Goal: Transaction & Acquisition: Purchase product/service

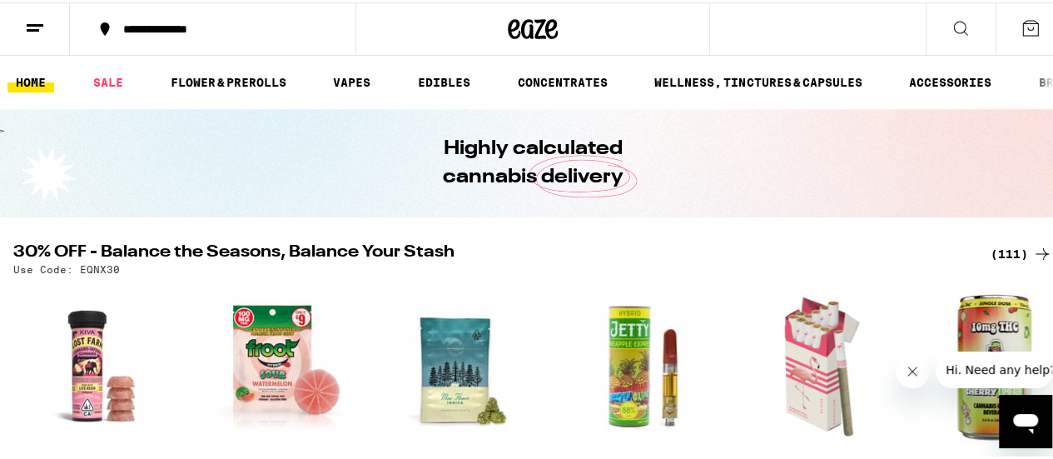
click at [907, 372] on icon "Close message from company" at bounding box center [912, 371] width 13 height 13
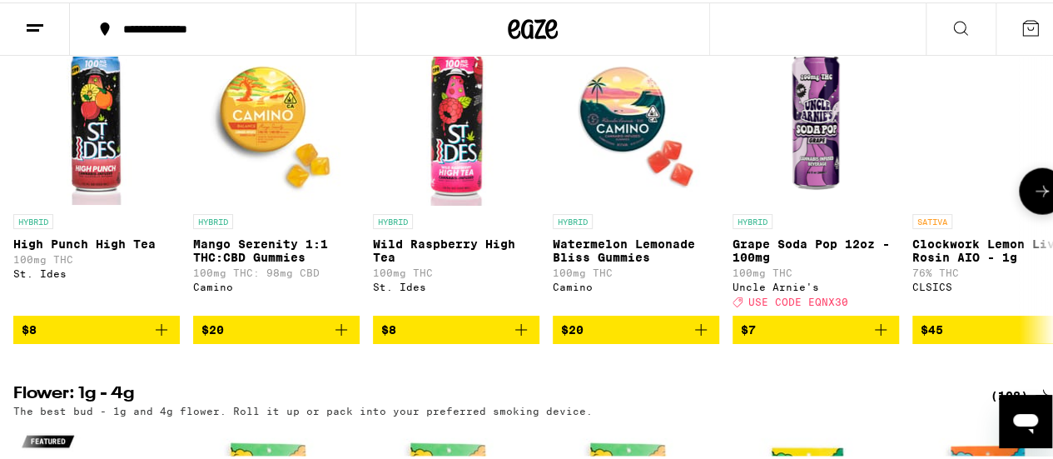
scroll to position [1749, 0]
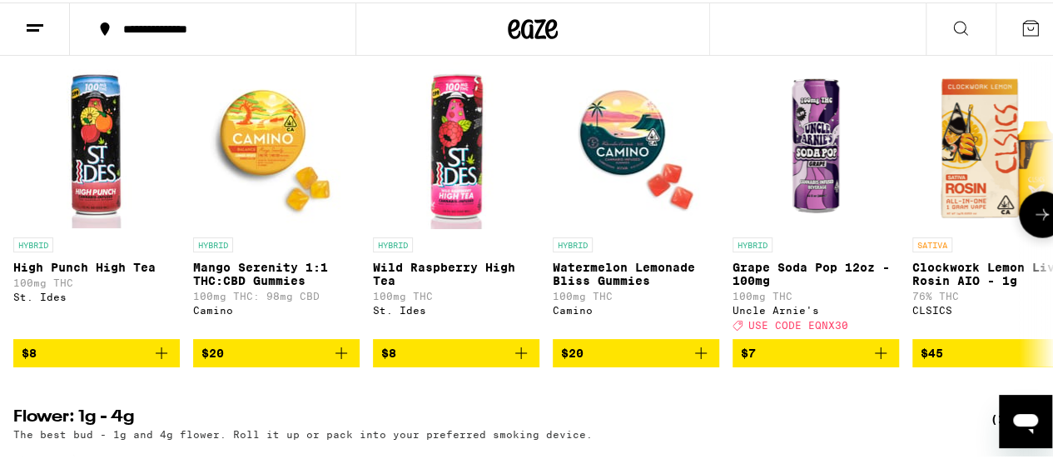
click at [812, 361] on span "$7" at bounding box center [816, 351] width 150 height 20
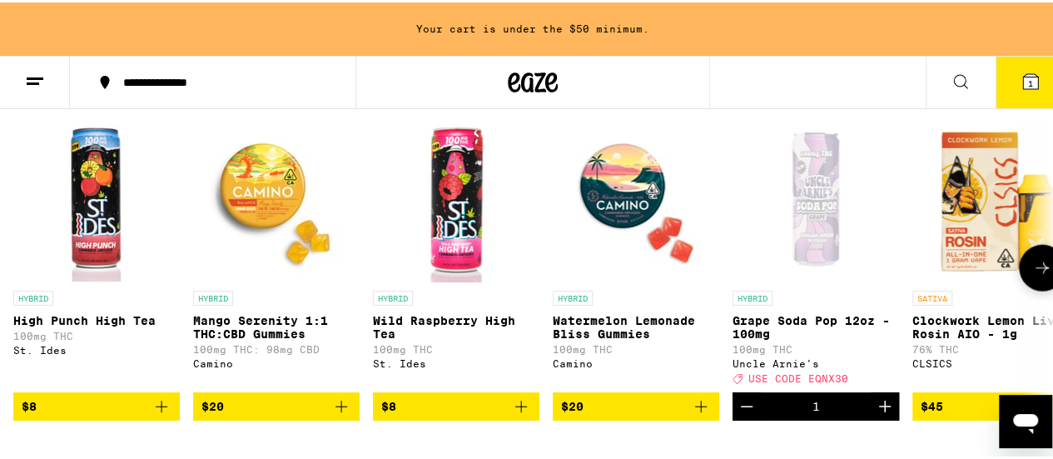
scroll to position [1802, 0]
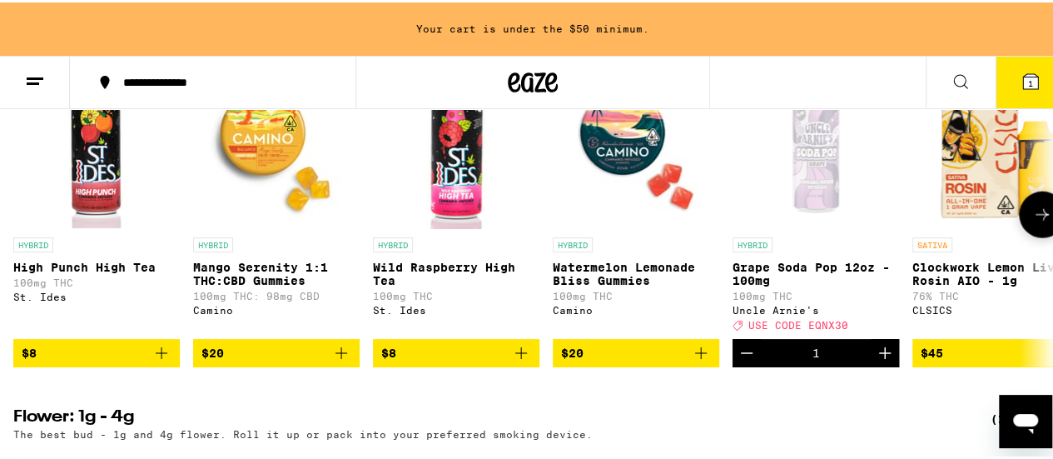
click at [83, 361] on span "$8" at bounding box center [97, 351] width 150 height 20
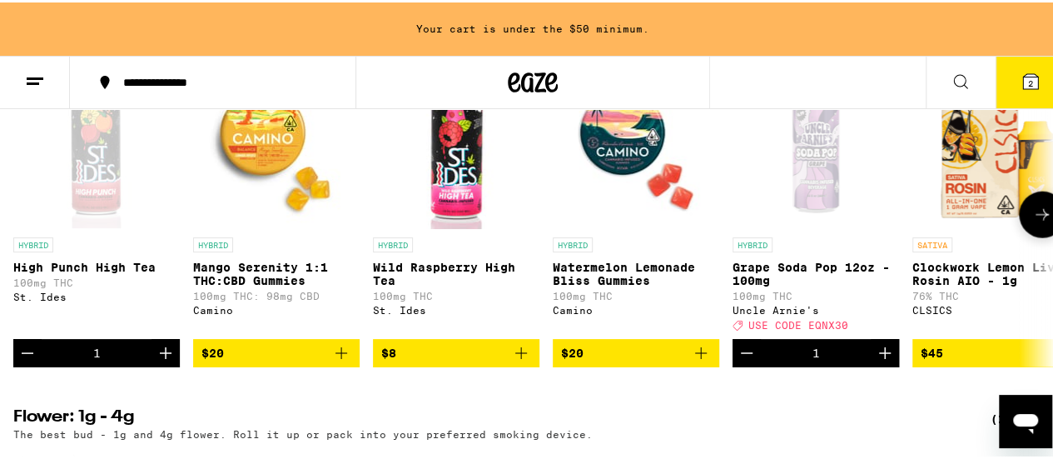
click at [251, 361] on span "$20" at bounding box center [277, 351] width 150 height 20
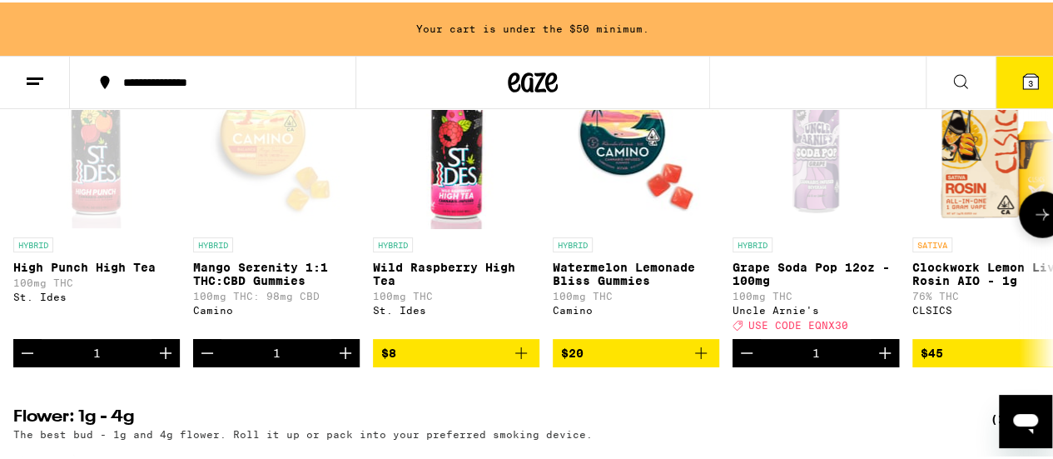
click at [1036, 222] on icon at bounding box center [1043, 212] width 20 height 20
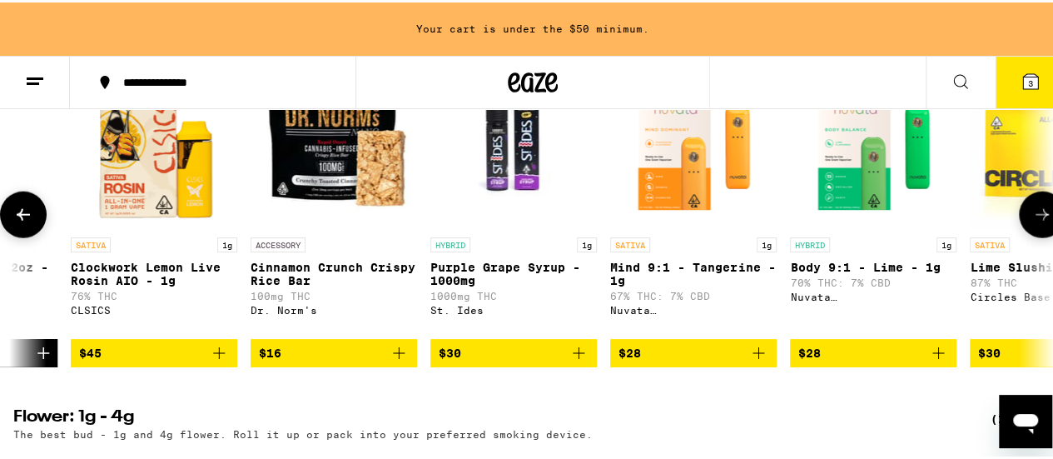
scroll to position [0, 845]
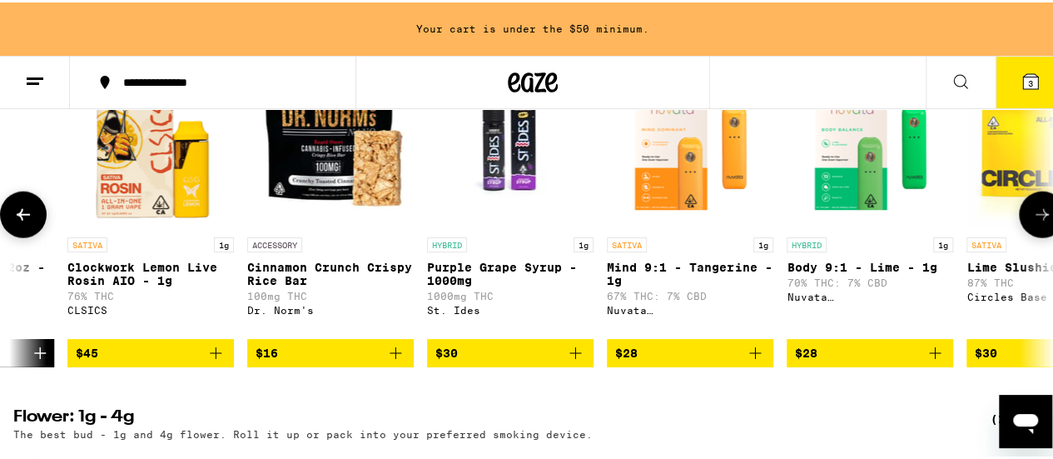
click at [1033, 222] on icon at bounding box center [1043, 212] width 20 height 20
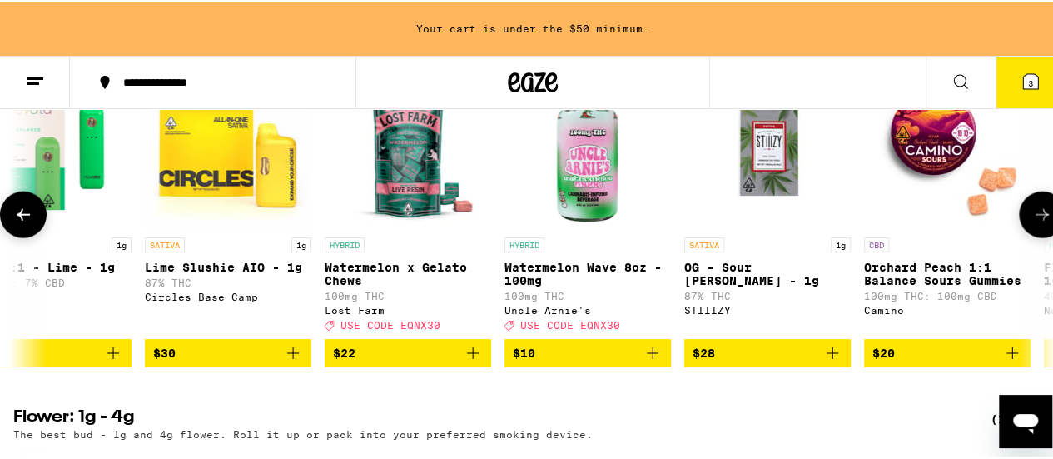
scroll to position [0, 1691]
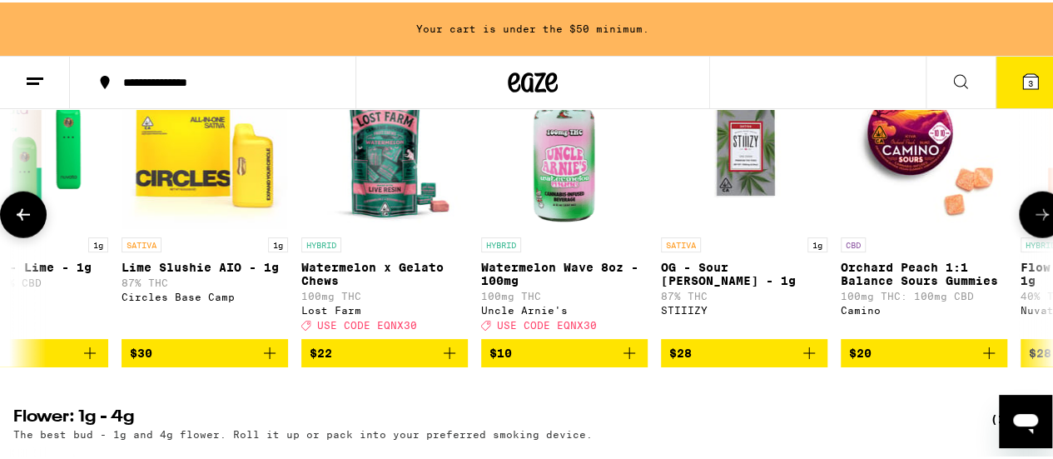
click at [1033, 222] on icon at bounding box center [1043, 212] width 20 height 20
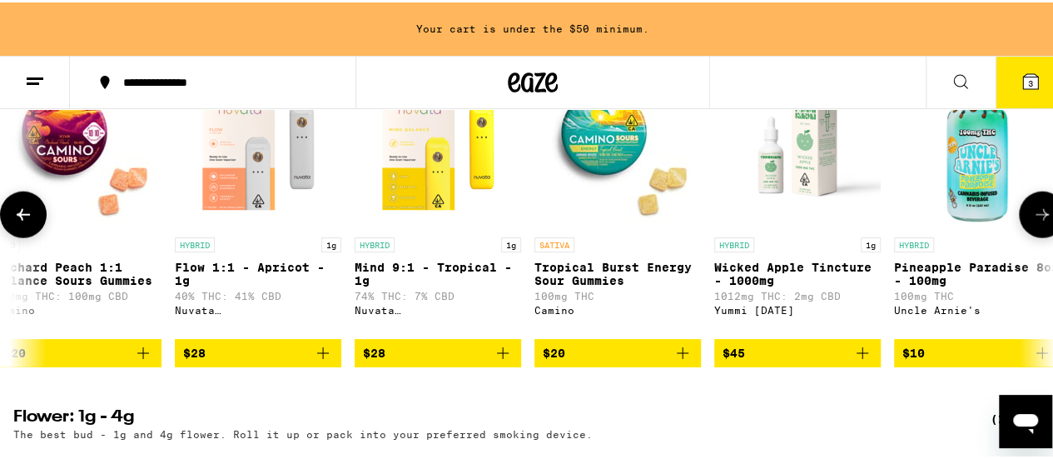
click at [1033, 222] on icon at bounding box center [1043, 212] width 20 height 20
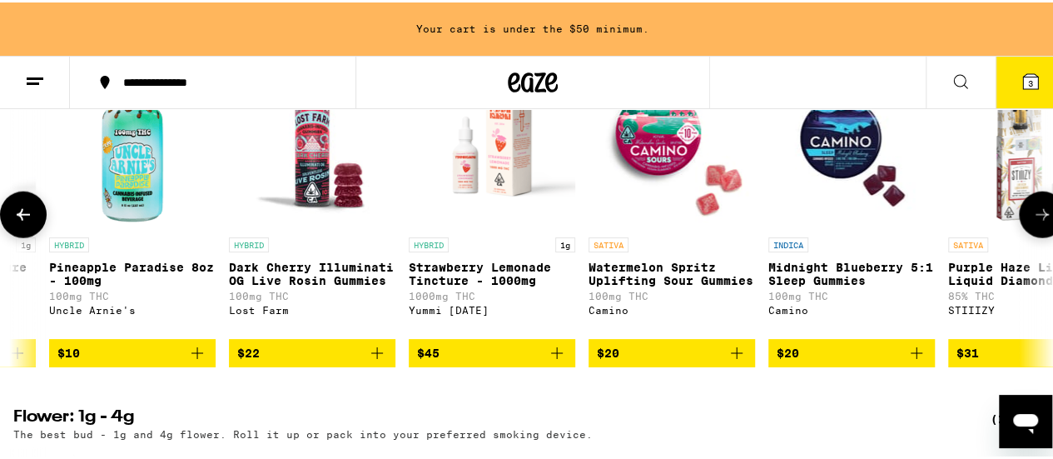
click at [1033, 222] on icon at bounding box center [1043, 212] width 20 height 20
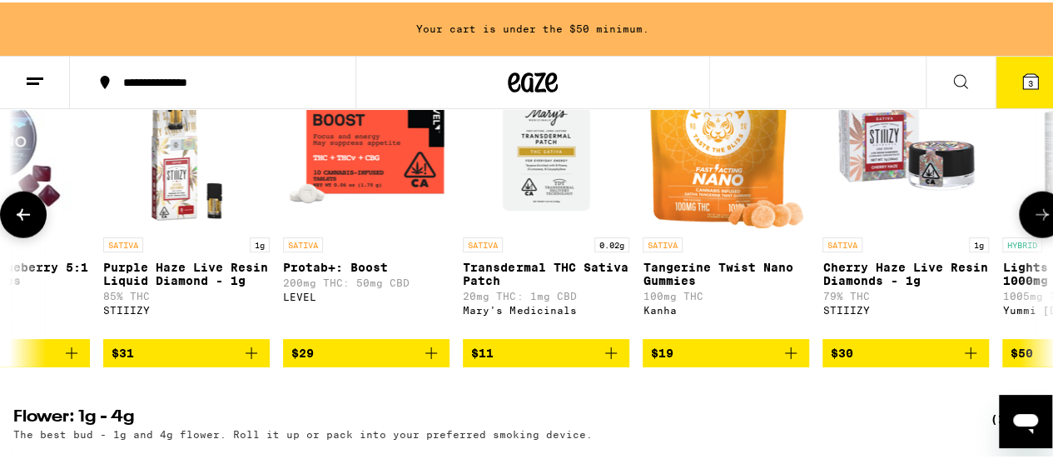
click at [1033, 222] on icon at bounding box center [1043, 212] width 20 height 20
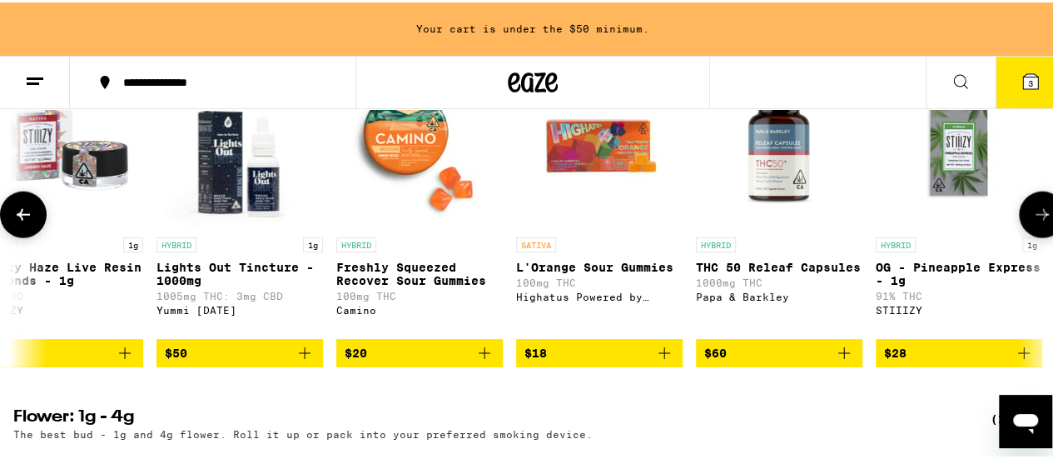
click at [1033, 222] on icon at bounding box center [1043, 212] width 20 height 20
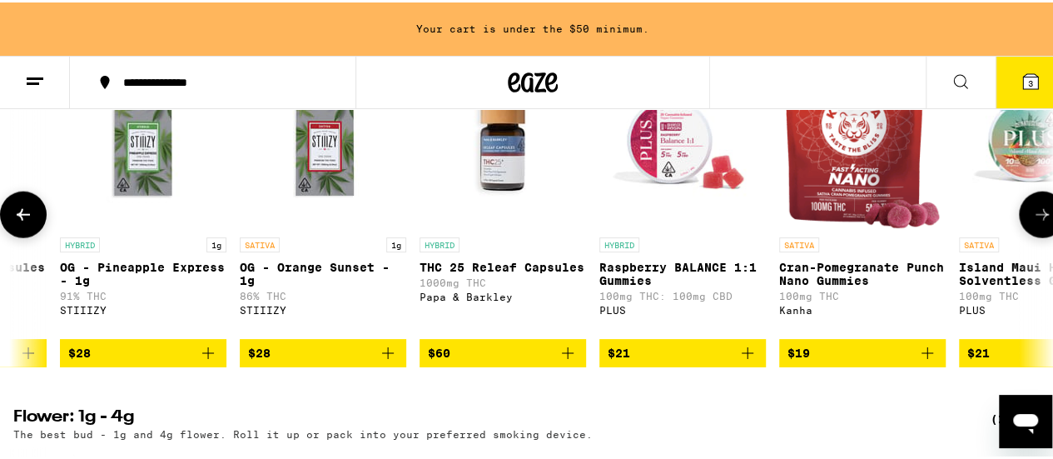
scroll to position [0, 5919]
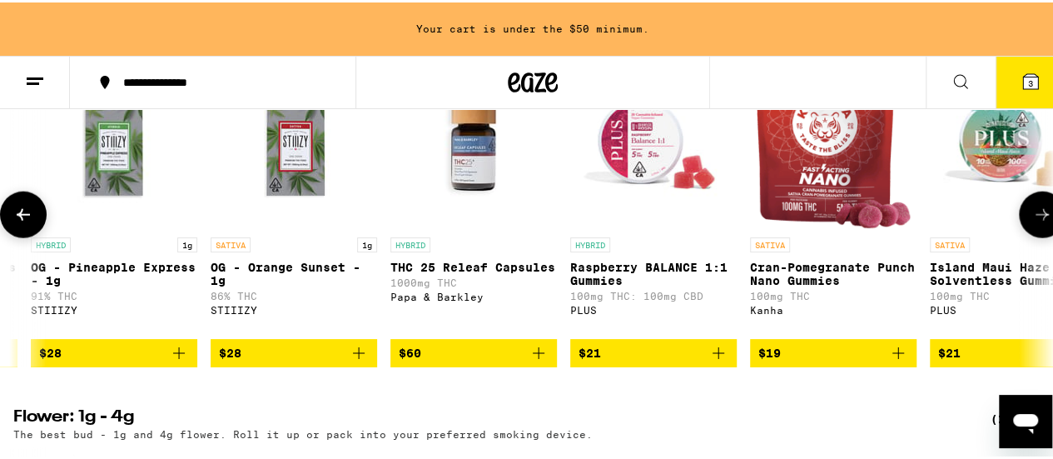
click at [22, 222] on icon at bounding box center [23, 212] width 20 height 20
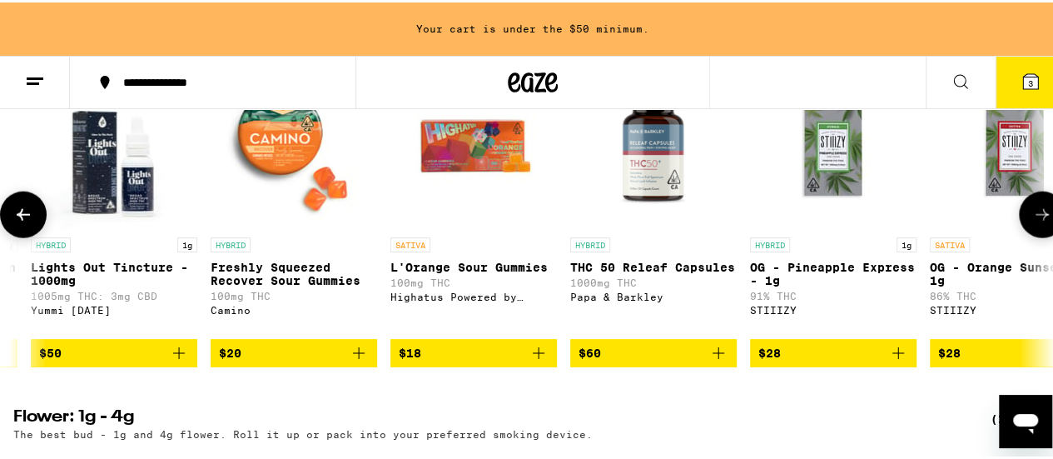
click at [22, 222] on icon at bounding box center [23, 212] width 20 height 20
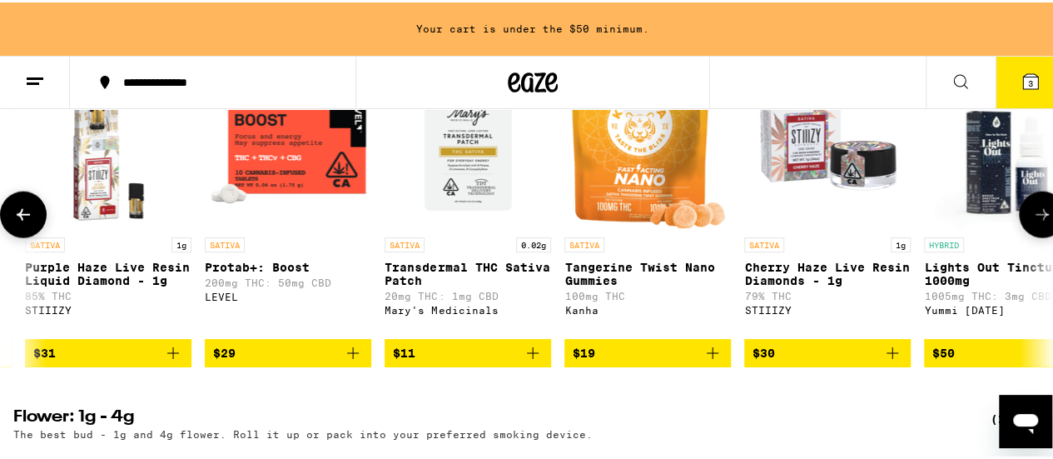
click at [22, 222] on icon at bounding box center [23, 212] width 20 height 20
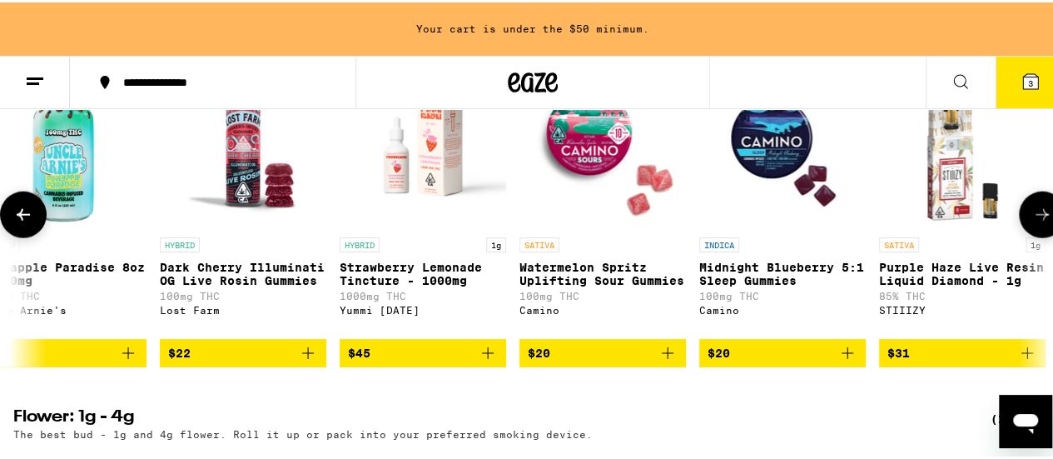
click at [22, 222] on icon at bounding box center [23, 212] width 20 height 20
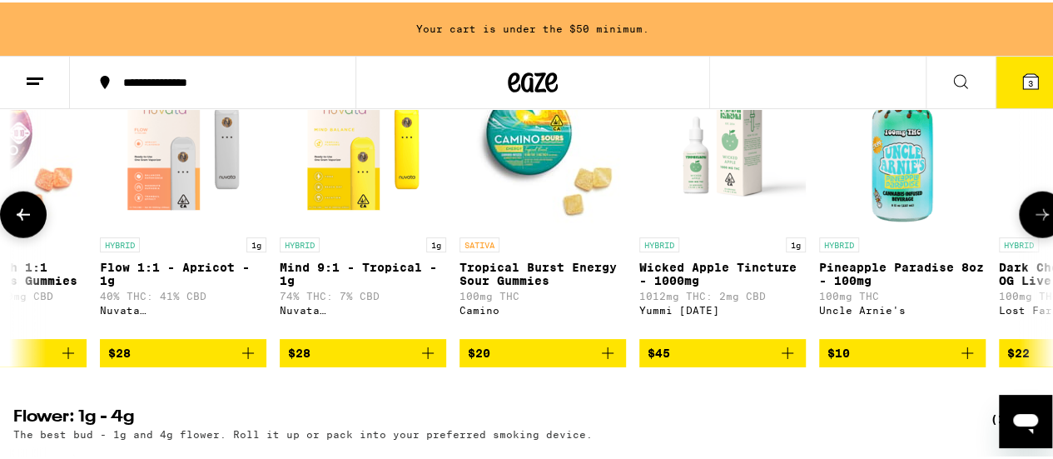
click at [22, 222] on icon at bounding box center [23, 212] width 20 height 20
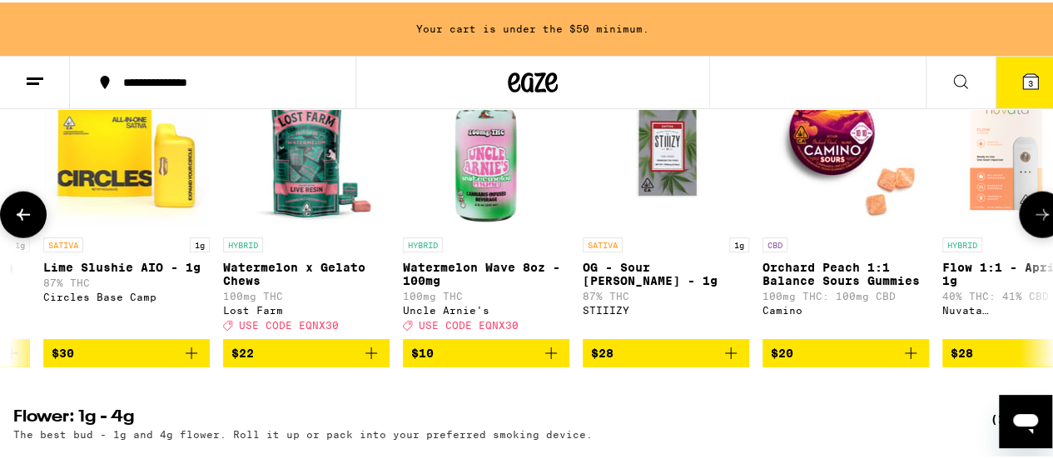
scroll to position [0, 1761]
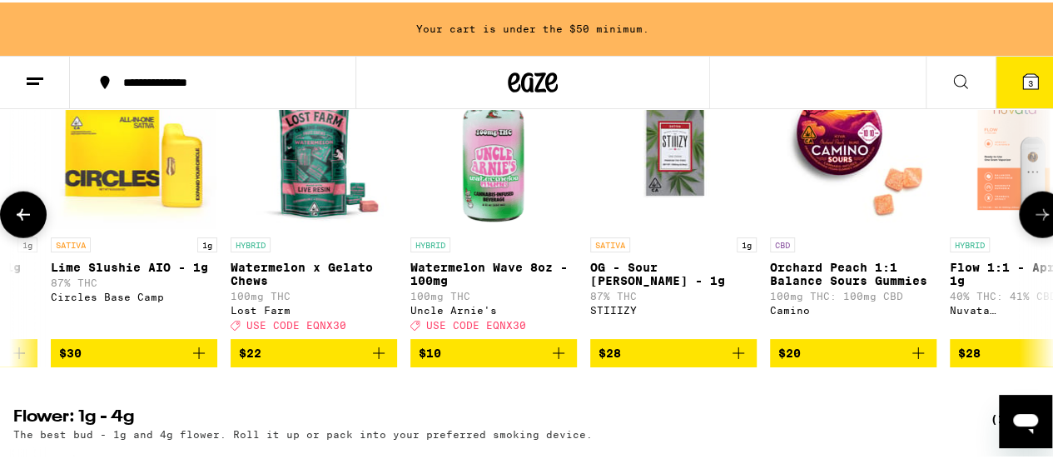
click at [22, 222] on icon at bounding box center [23, 212] width 20 height 20
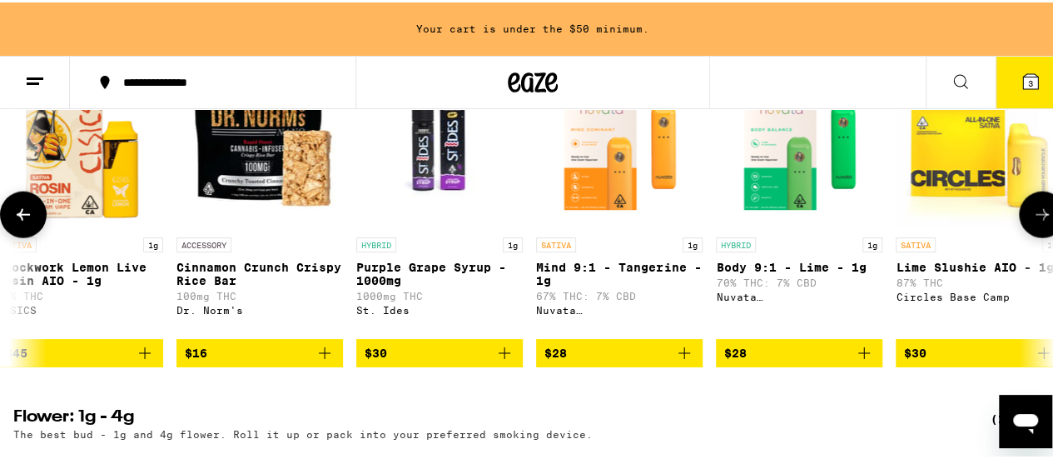
click at [22, 222] on icon at bounding box center [23, 212] width 20 height 20
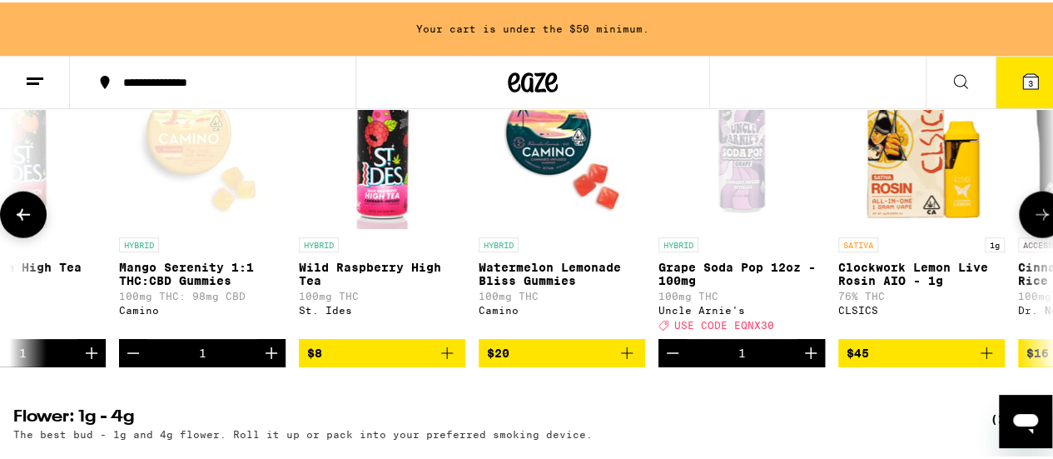
scroll to position [0, 72]
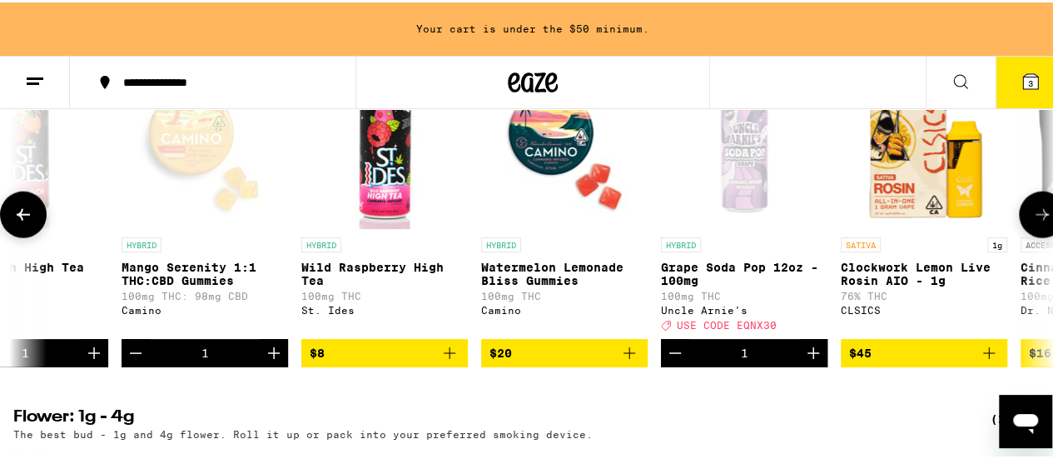
click at [1033, 222] on icon at bounding box center [1043, 212] width 20 height 20
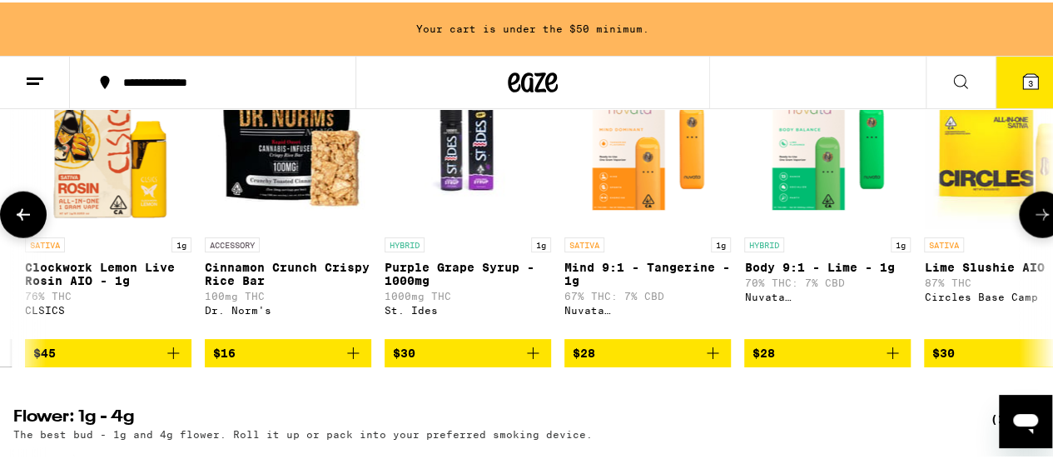
scroll to position [0, 917]
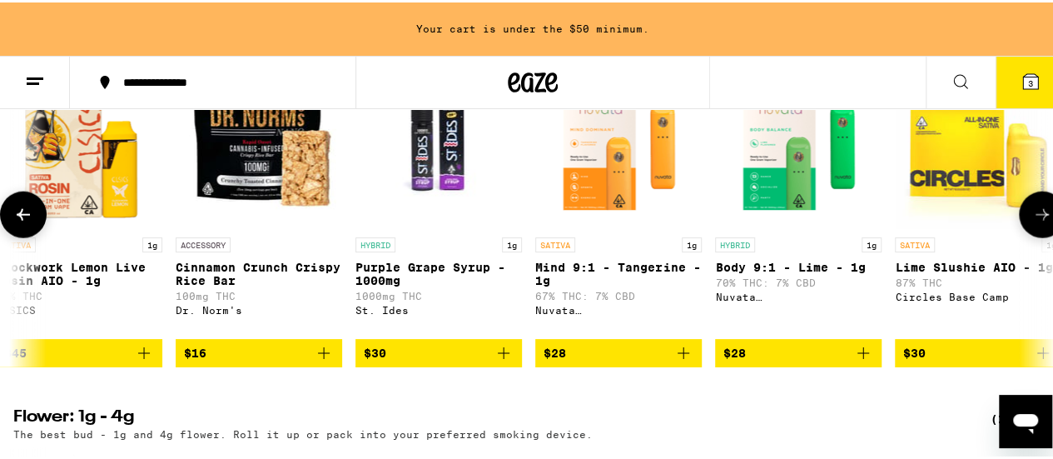
click at [292, 361] on span "$16" at bounding box center [259, 351] width 150 height 20
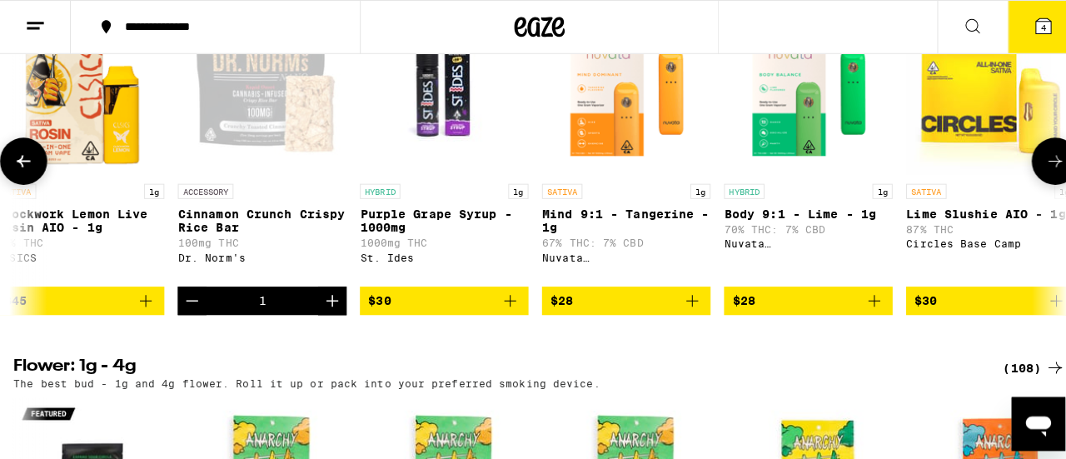
scroll to position [1749, 0]
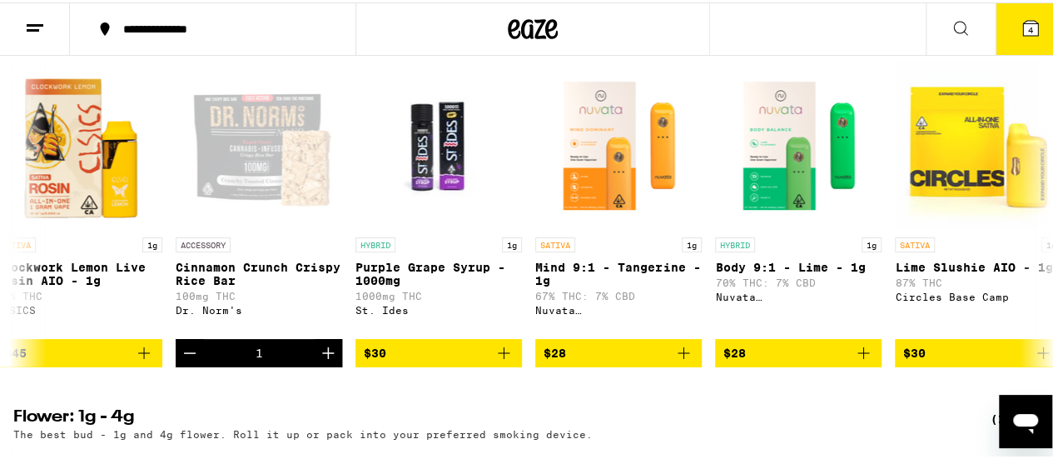
click at [1024, 19] on icon at bounding box center [1030, 25] width 15 height 15
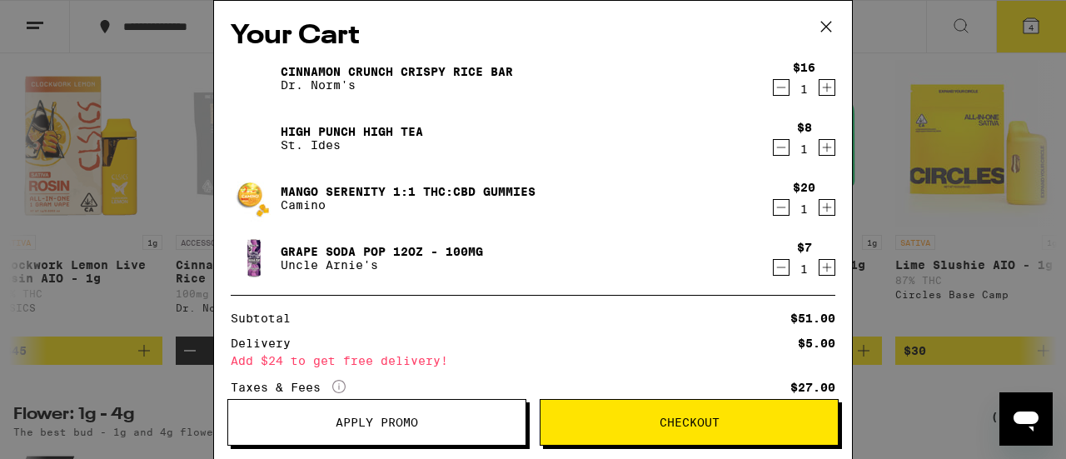
click at [823, 151] on icon "Increment" at bounding box center [827, 147] width 9 height 9
click at [819, 208] on icon "Increment" at bounding box center [826, 207] width 15 height 20
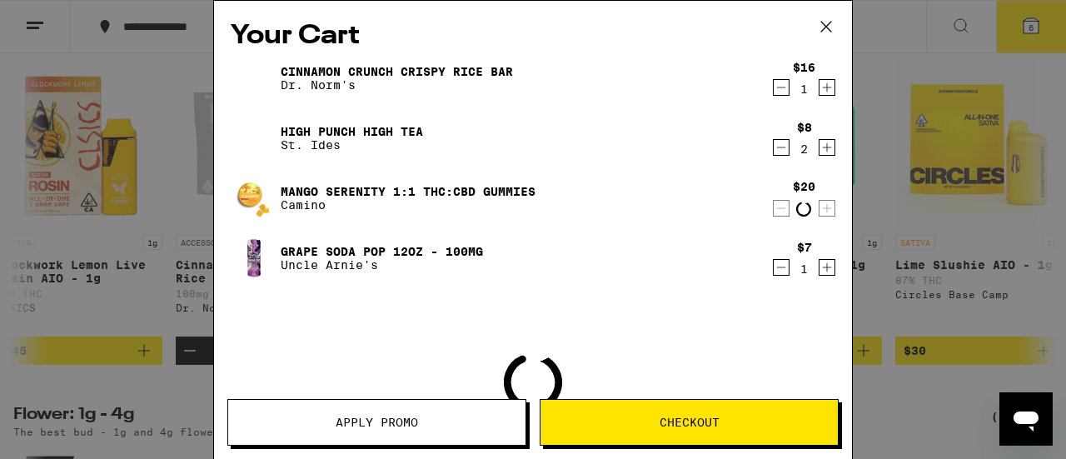
click at [819, 208] on icon "Increment" at bounding box center [826, 208] width 15 height 20
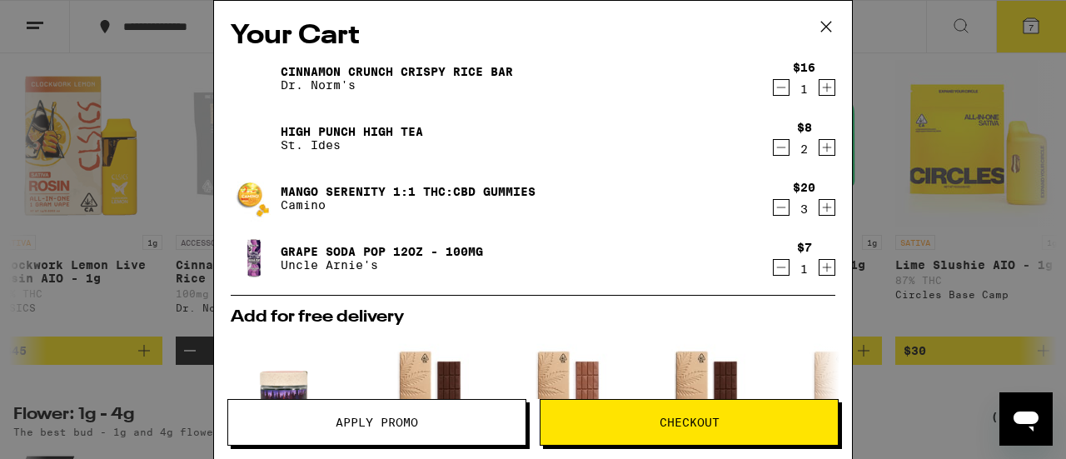
click at [819, 208] on icon "Increment" at bounding box center [826, 207] width 15 height 20
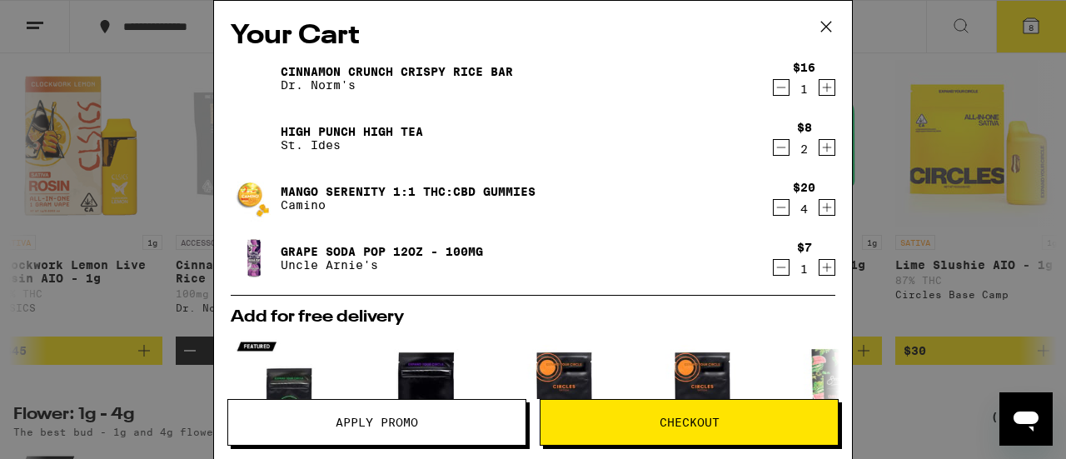
click at [819, 208] on icon "Increment" at bounding box center [826, 207] width 15 height 20
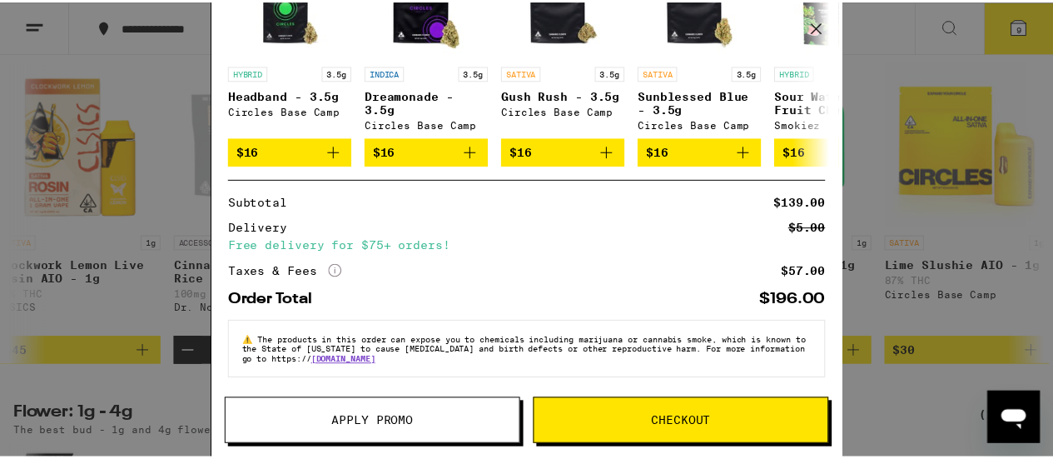
scroll to position [412, 0]
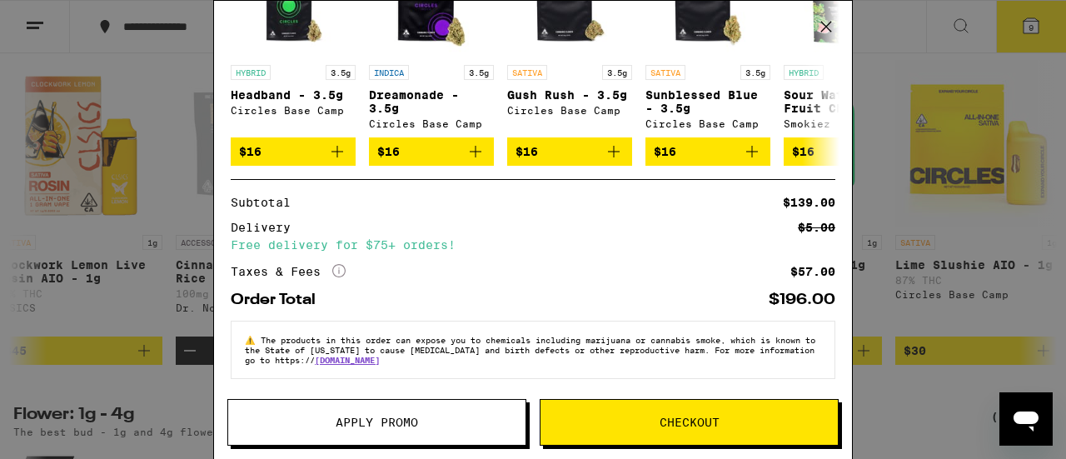
click at [398, 419] on span "Apply Promo" at bounding box center [377, 422] width 82 height 12
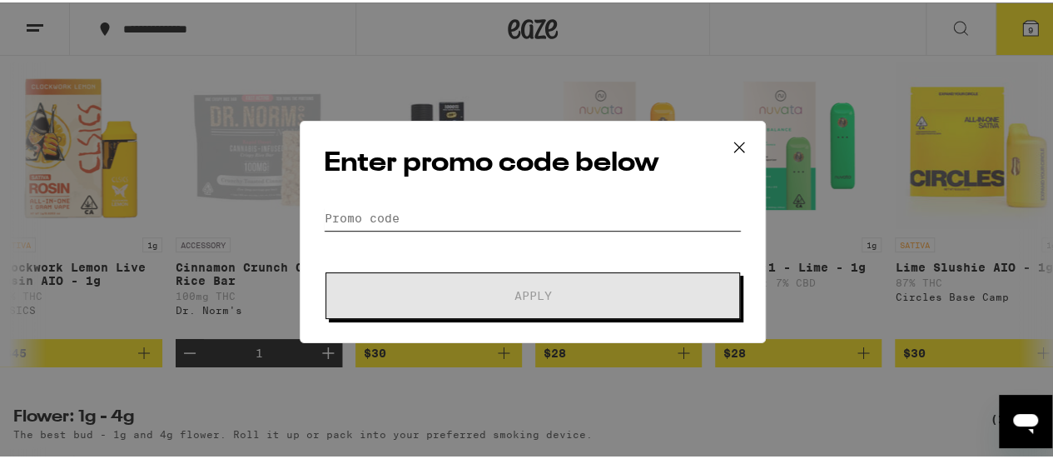
click at [435, 219] on input "Promo Code" at bounding box center [533, 215] width 418 height 25
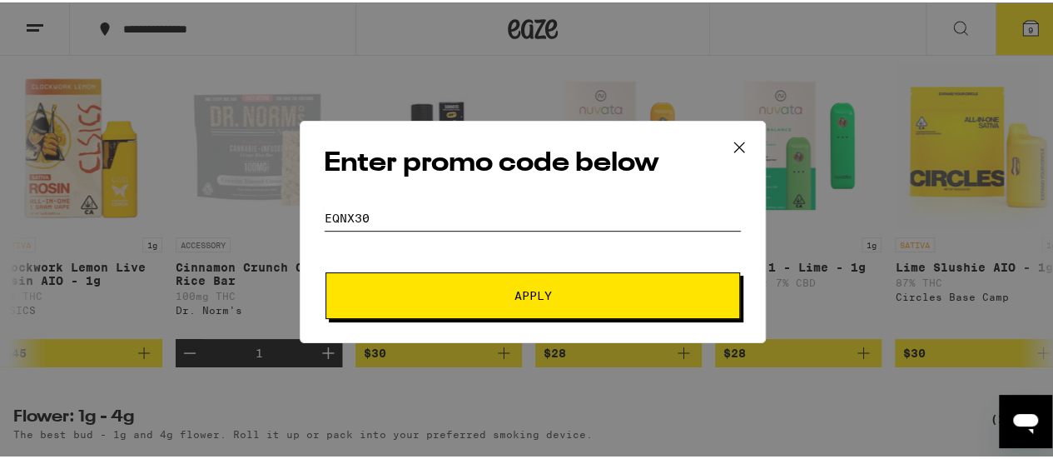
type input "EQNX30"
click at [496, 288] on span "Apply" at bounding box center [533, 293] width 300 height 12
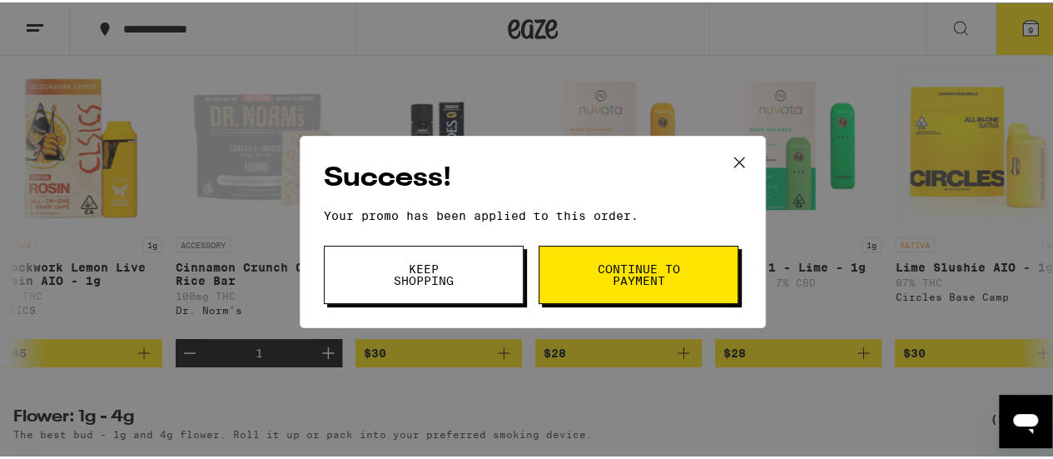
click at [739, 155] on icon at bounding box center [739, 159] width 25 height 25
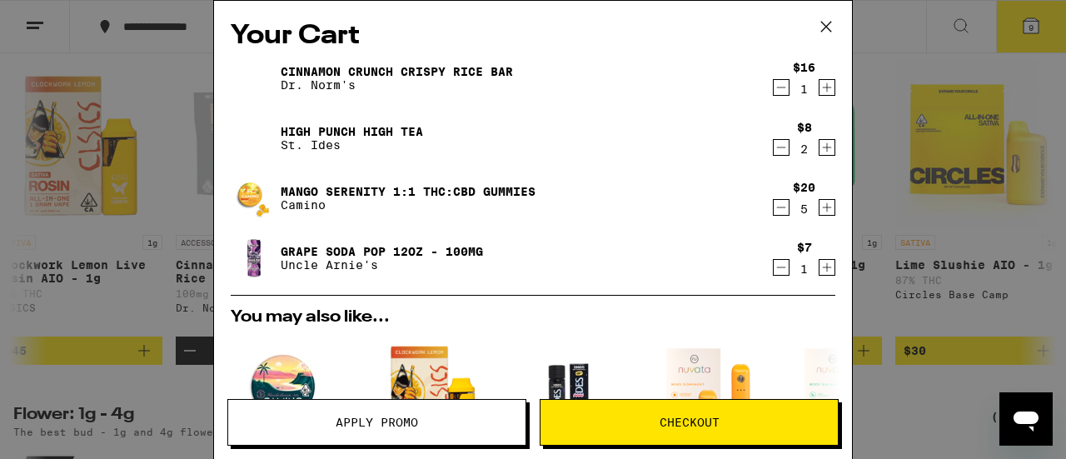
click at [774, 271] on icon "Decrement" at bounding box center [781, 267] width 15 height 20
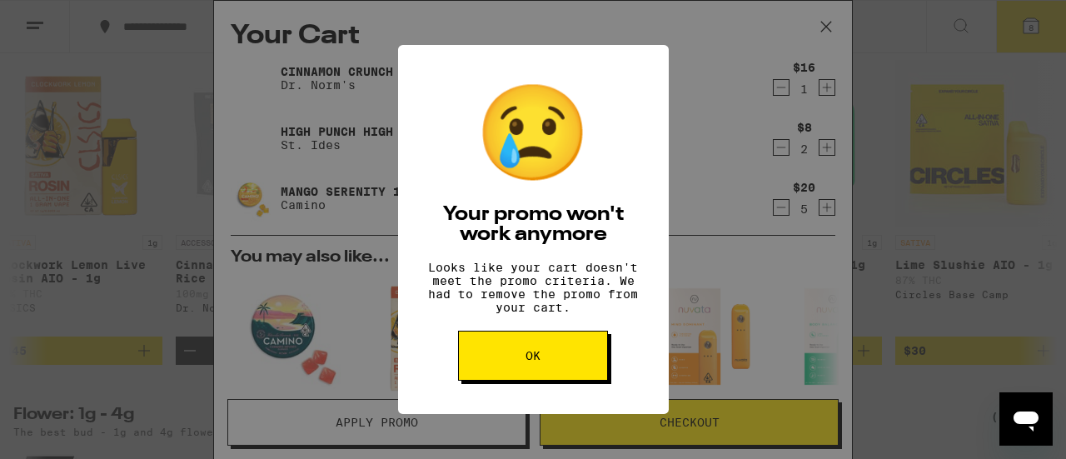
click at [563, 359] on button "OK" at bounding box center [533, 356] width 150 height 50
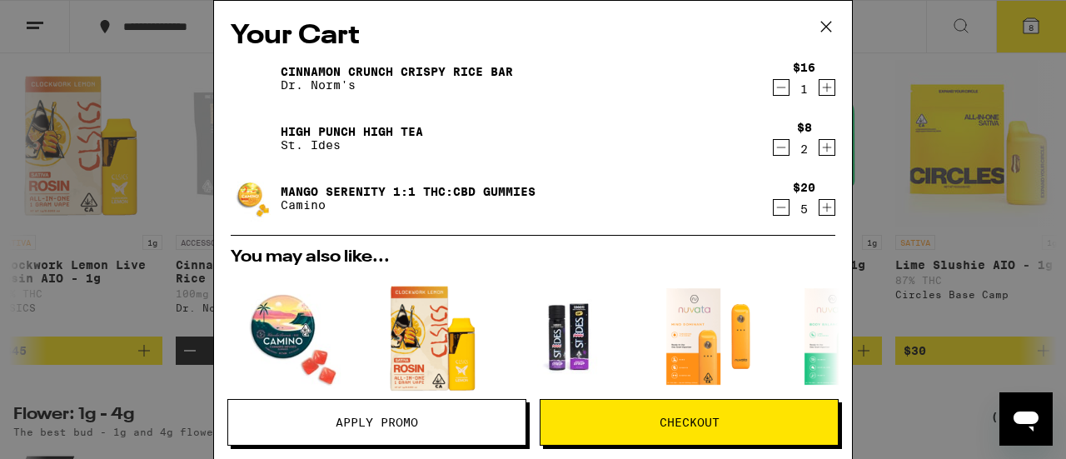
click at [819, 146] on icon "Increment" at bounding box center [826, 147] width 15 height 20
click at [774, 211] on icon "Decrement" at bounding box center [781, 207] width 15 height 20
click at [774, 151] on icon "Decrement" at bounding box center [781, 147] width 15 height 20
click at [819, 210] on icon "Increment" at bounding box center [826, 207] width 15 height 20
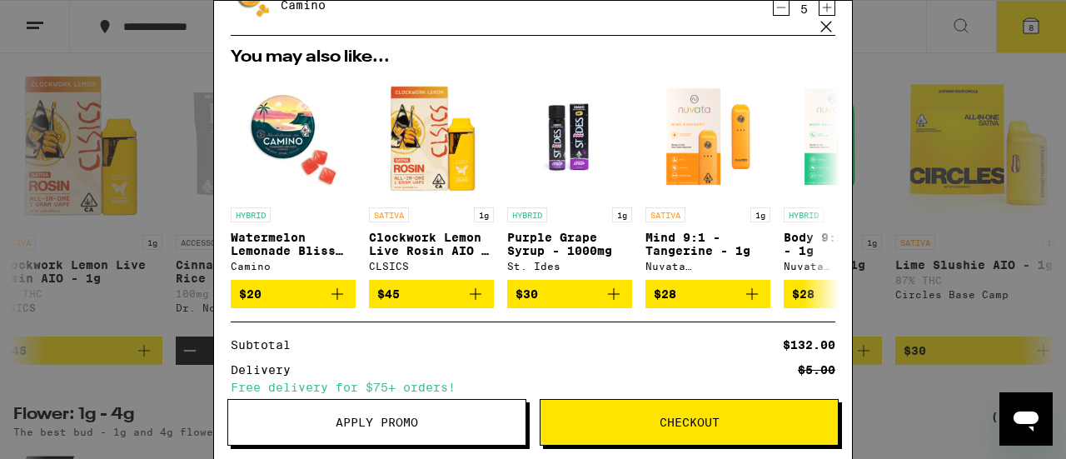
scroll to position [352, 0]
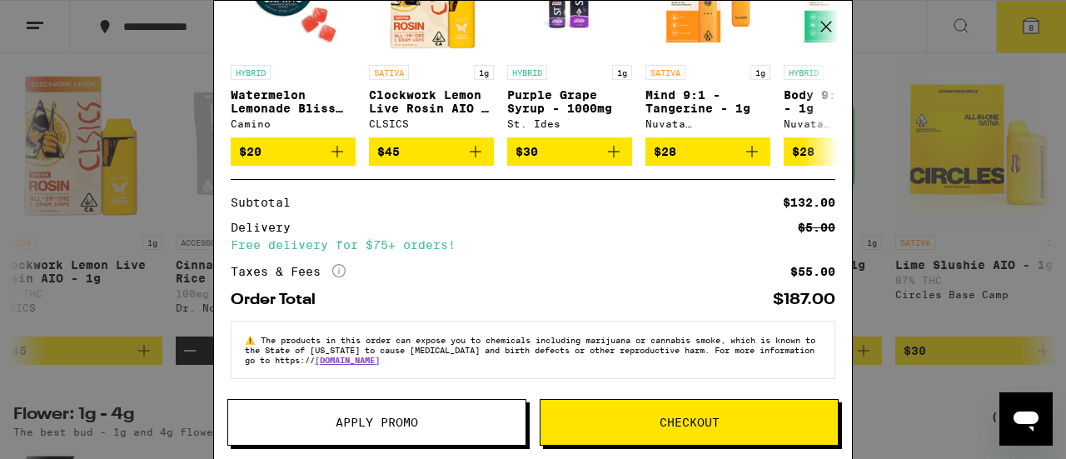
click at [745, 421] on span "Checkout" at bounding box center [688, 422] width 297 height 12
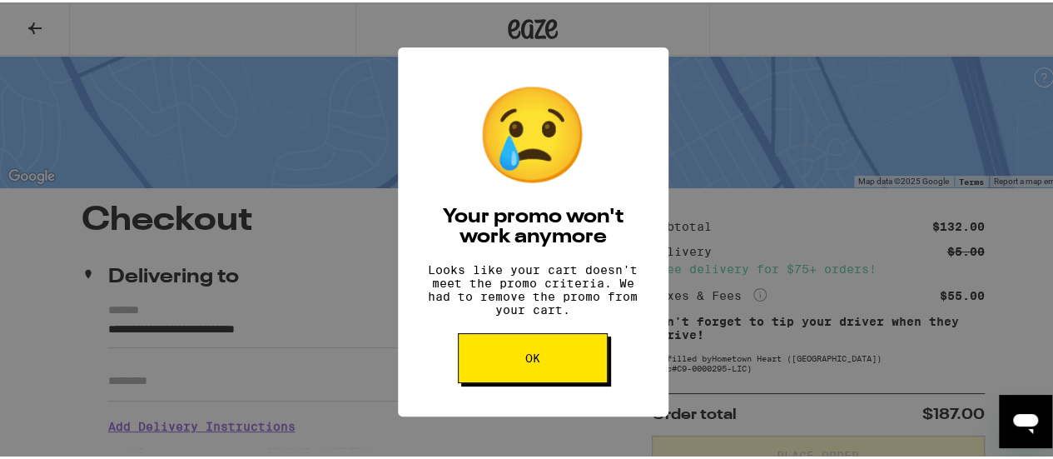
click at [553, 363] on button "OK" at bounding box center [533, 356] width 150 height 50
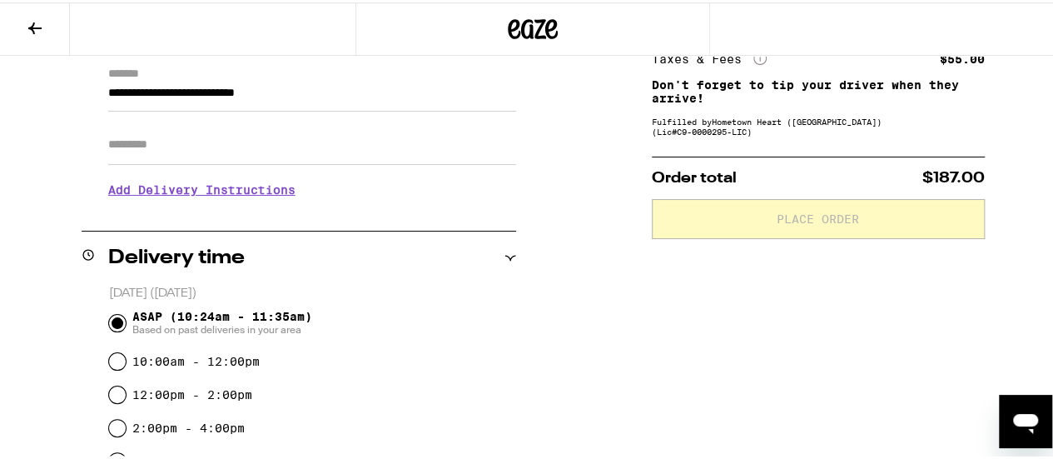
scroll to position [250, 0]
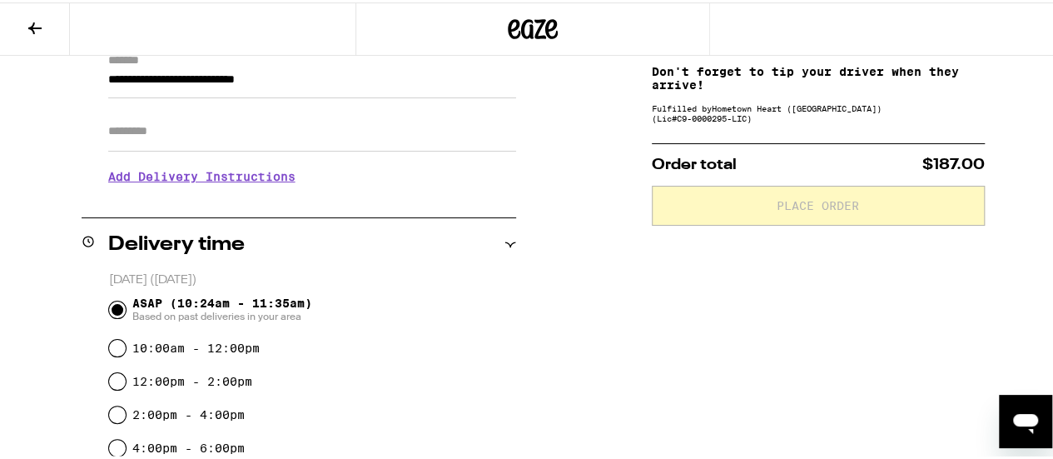
click at [183, 350] on label "10:00am - 12:00pm" at bounding box center [195, 345] width 127 height 13
click at [126, 350] on input "10:00am - 12:00pm" at bounding box center [117, 345] width 17 height 17
radio input "true"
click at [251, 183] on h3 "Add Delivery Instructions" at bounding box center [312, 174] width 408 height 38
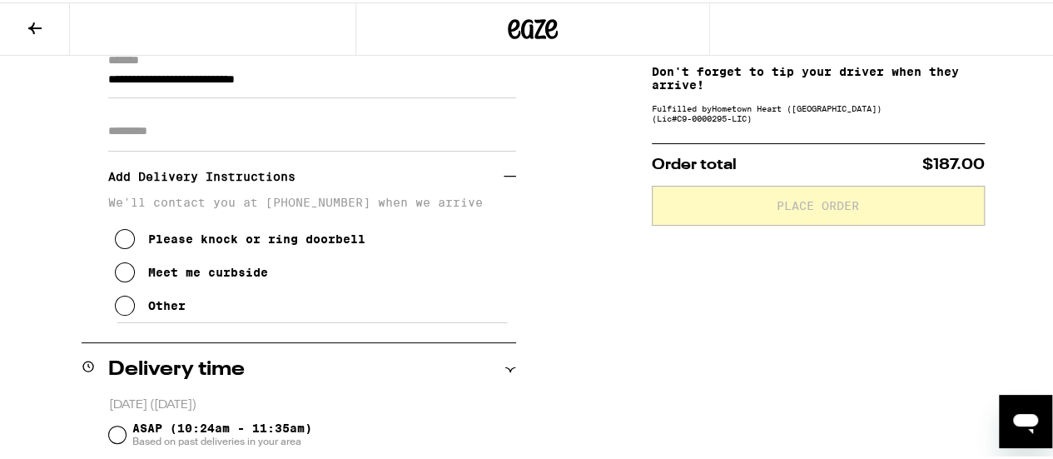
click at [252, 243] on div "Please knock or ring doorbell" at bounding box center [256, 236] width 217 height 13
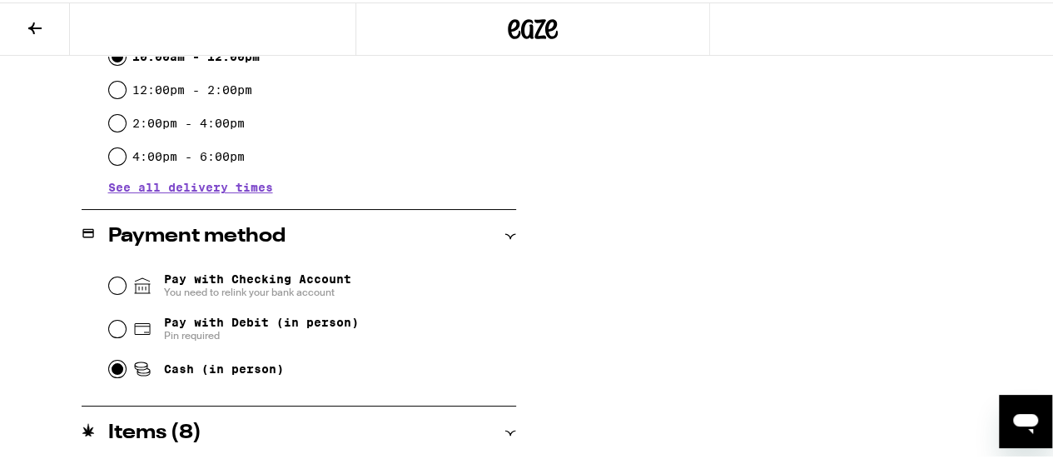
click at [117, 371] on input "Cash (in person)" at bounding box center [117, 366] width 17 height 17
radio input "true"
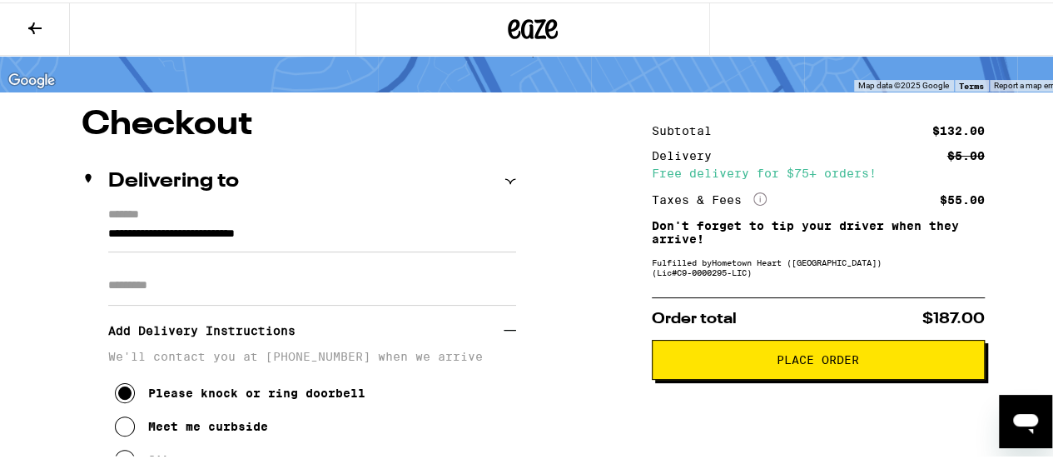
scroll to position [94, 0]
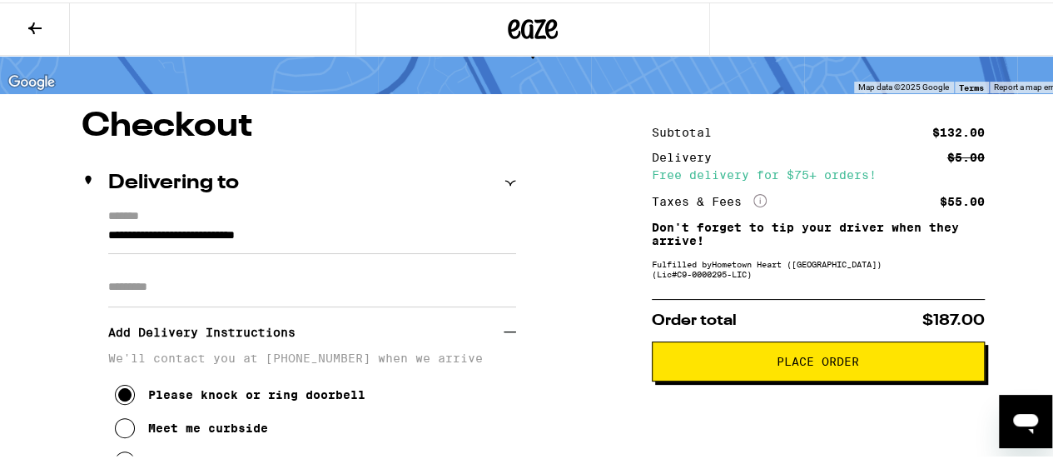
click at [827, 361] on span "Place Order" at bounding box center [818, 359] width 82 height 12
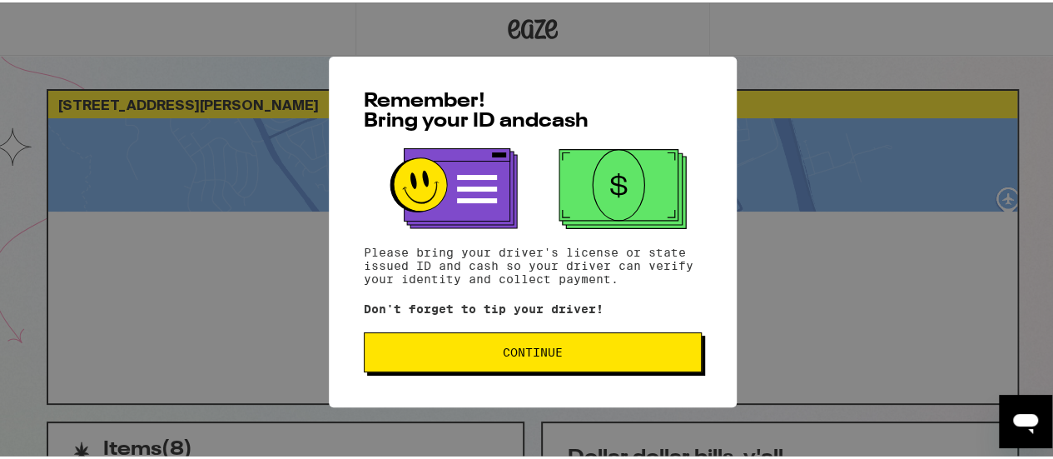
click at [581, 348] on span "Continue" at bounding box center [533, 350] width 310 height 12
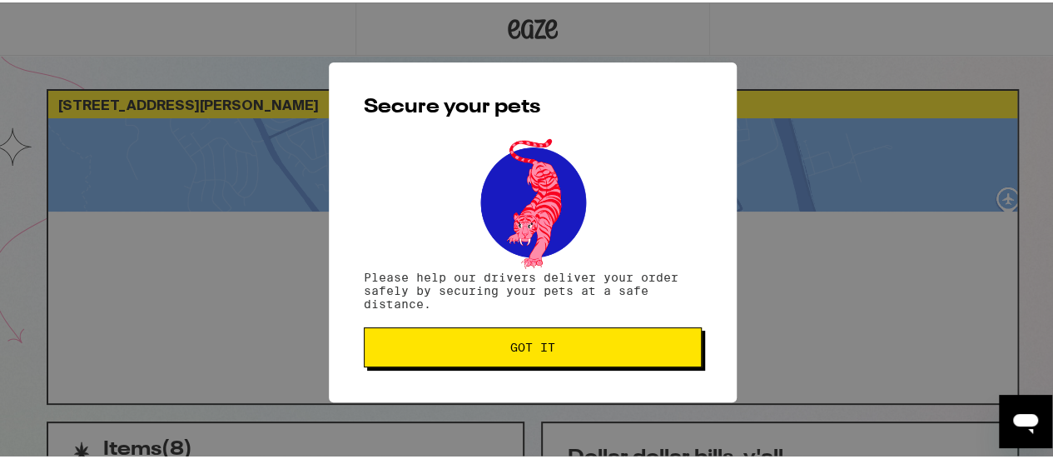
click at [581, 348] on span "Got it" at bounding box center [533, 345] width 310 height 12
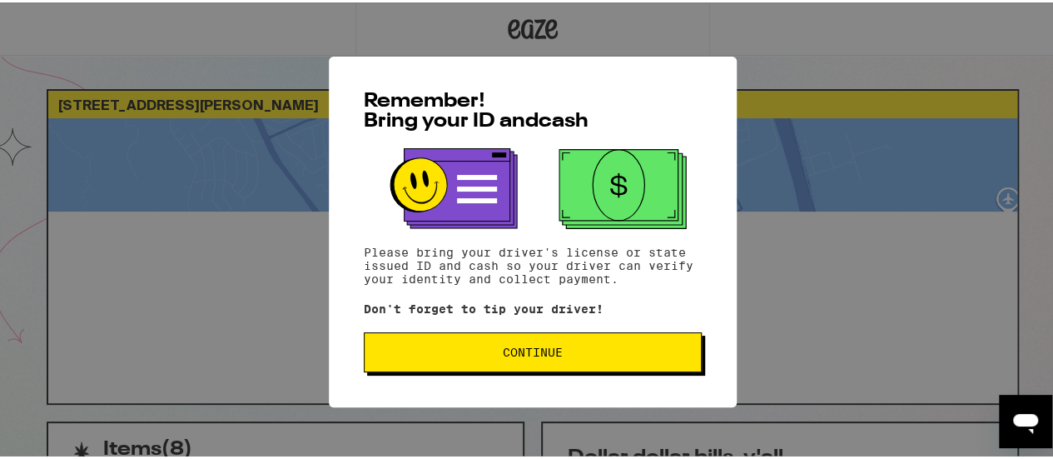
click at [521, 356] on span "Continue" at bounding box center [533, 350] width 60 height 12
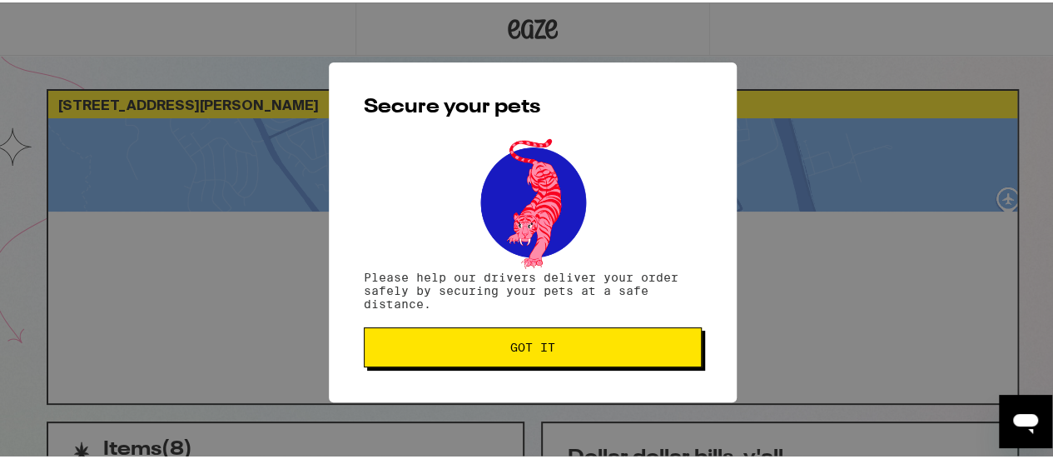
click at [525, 347] on span "Got it" at bounding box center [532, 345] width 45 height 12
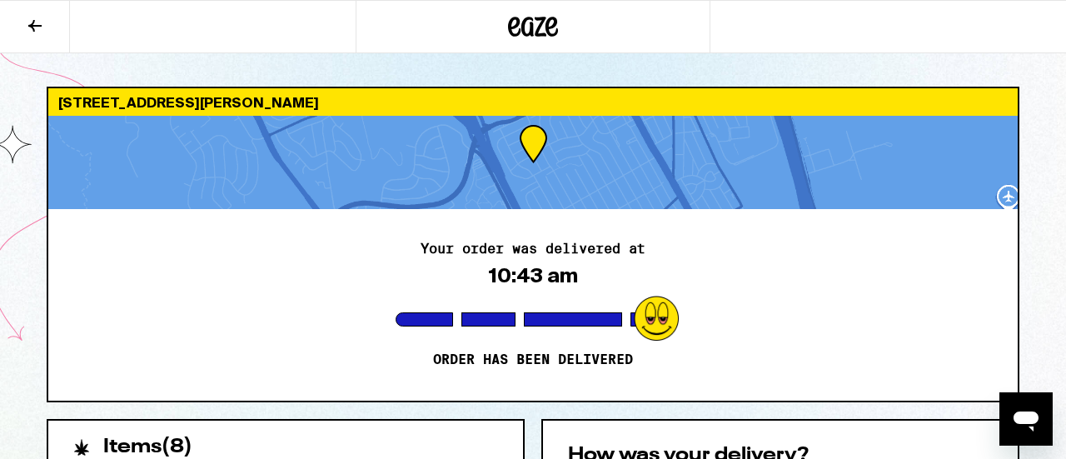
click at [1009, 430] on div "Open messaging window" at bounding box center [1026, 419] width 50 height 50
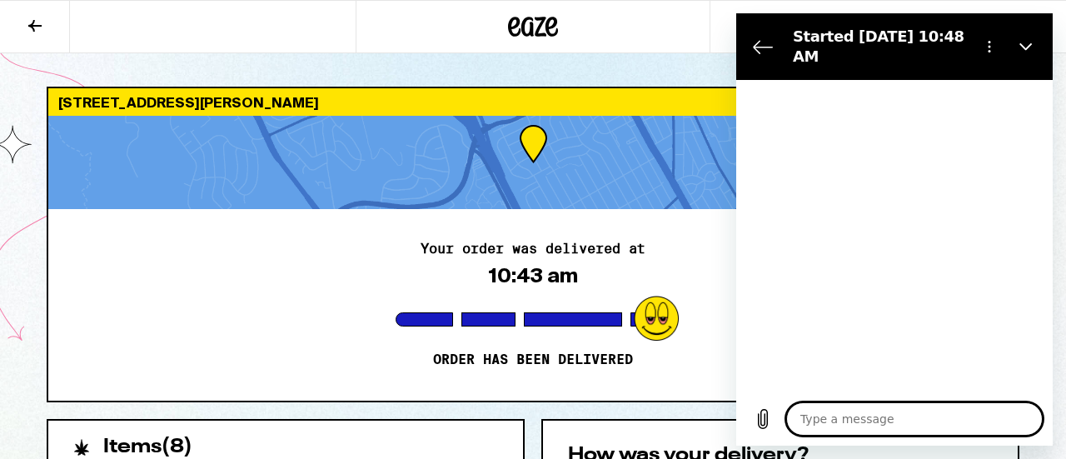
type textarea "x"
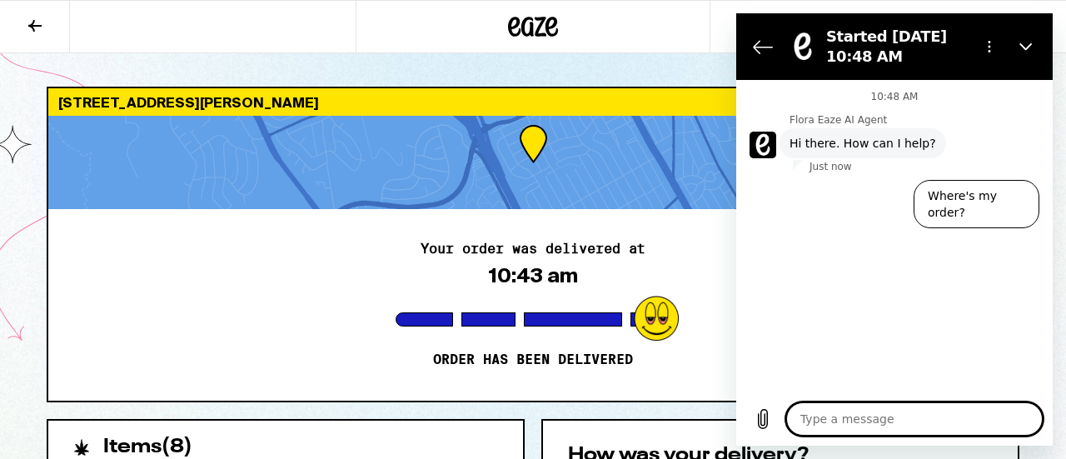
click at [253, 221] on div "Your order was delivered at 10:43 am Order has been delivered" at bounding box center [532, 305] width 969 height 192
click at [849, 416] on textarea at bounding box center [914, 418] width 256 height 33
type textarea "j"
type textarea "x"
type textarea "ju"
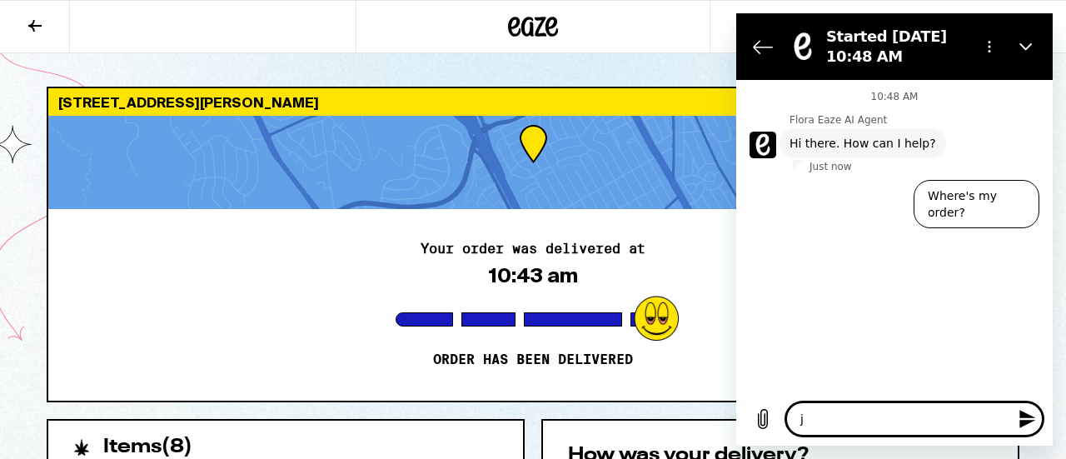
type textarea "x"
type textarea "jus"
type textarea "x"
type textarea "just"
type textarea "x"
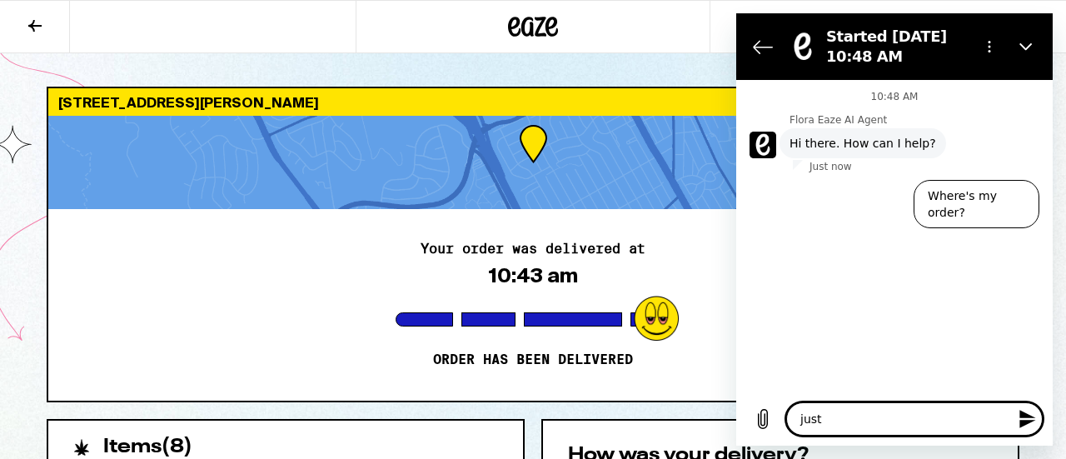
type textarea "jus"
type textarea "x"
type textarea "ju"
type textarea "x"
type textarea "j"
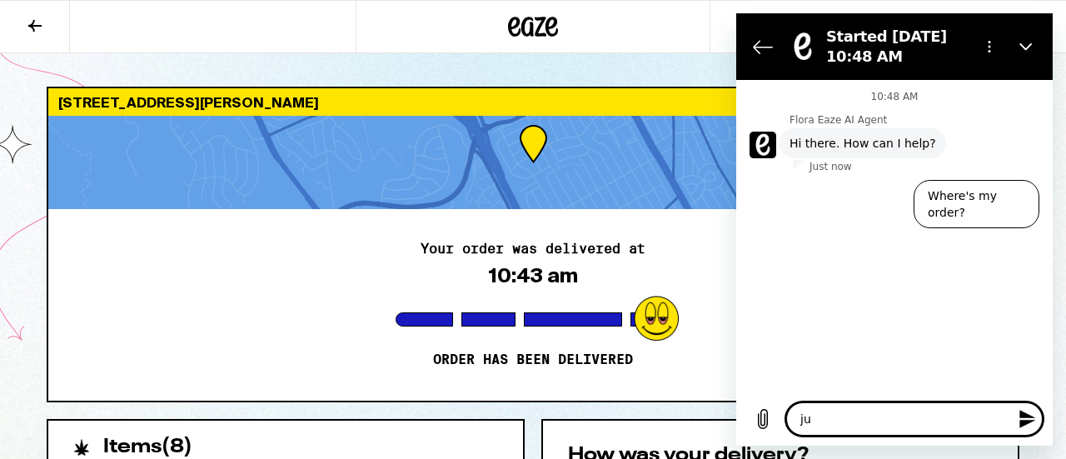
type textarea "x"
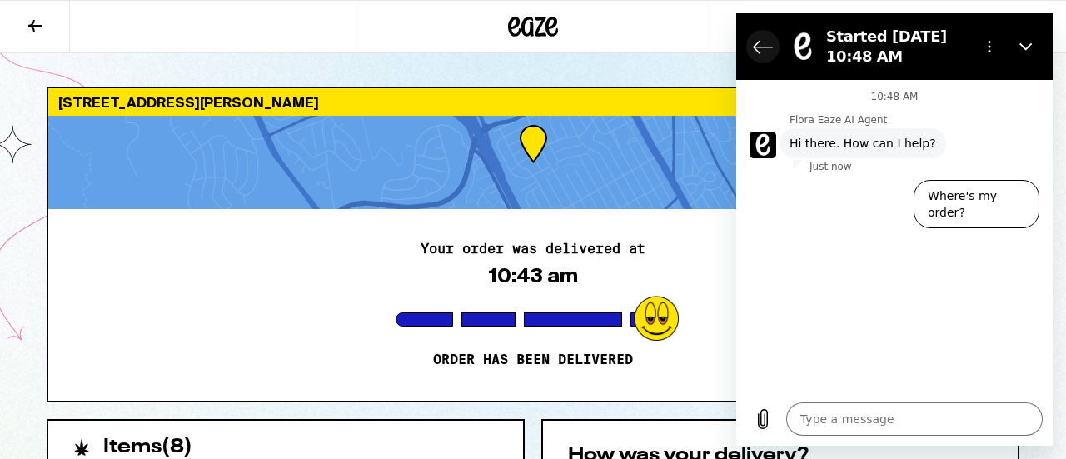
click at [753, 51] on icon "Back to the conversation list" at bounding box center [763, 47] width 20 height 20
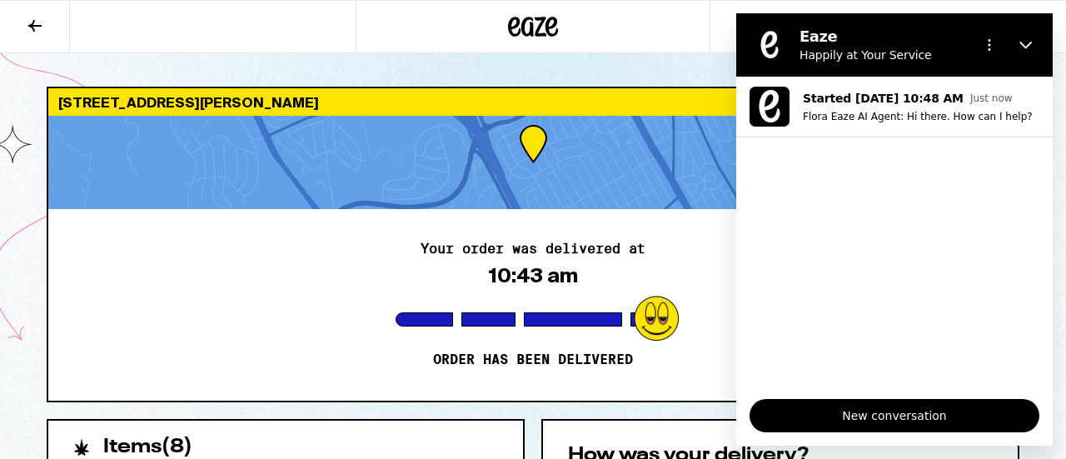
click at [710, 46] on div at bounding box center [533, 26] width 1066 height 53
click at [1028, 40] on icon "Close" at bounding box center [1025, 44] width 13 height 13
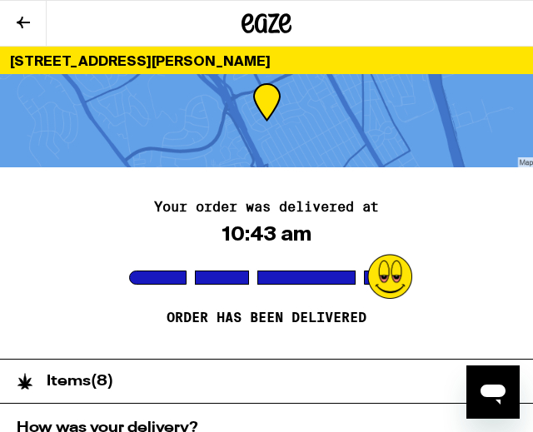
click at [148, 422] on h2 "How was your delivery?" at bounding box center [267, 428] width 500 height 15
click at [198, 428] on h2 "How was your delivery?" at bounding box center [267, 428] width 500 height 15
drag, startPoint x: 202, startPoint y: 430, endPoint x: 195, endPoint y: 481, distance: 51.2
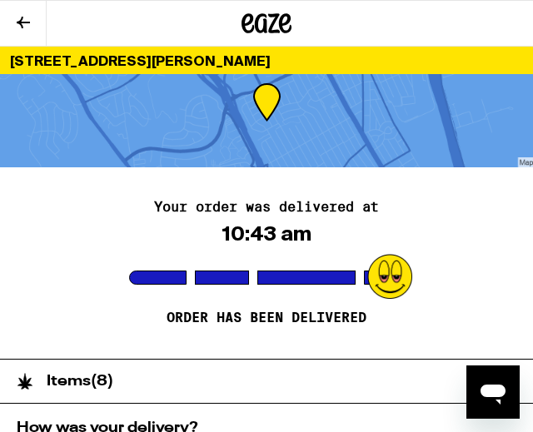
drag, startPoint x: 435, startPoint y: 303, endPoint x: 426, endPoint y: 342, distance: 40.0
click at [426, 342] on div "Your order was delivered at 10:43 am Order has been delivered" at bounding box center [266, 263] width 533 height 192
click at [430, 341] on div "Your order was delivered at 10:43 am Order has been delivered" at bounding box center [266, 263] width 533 height 192
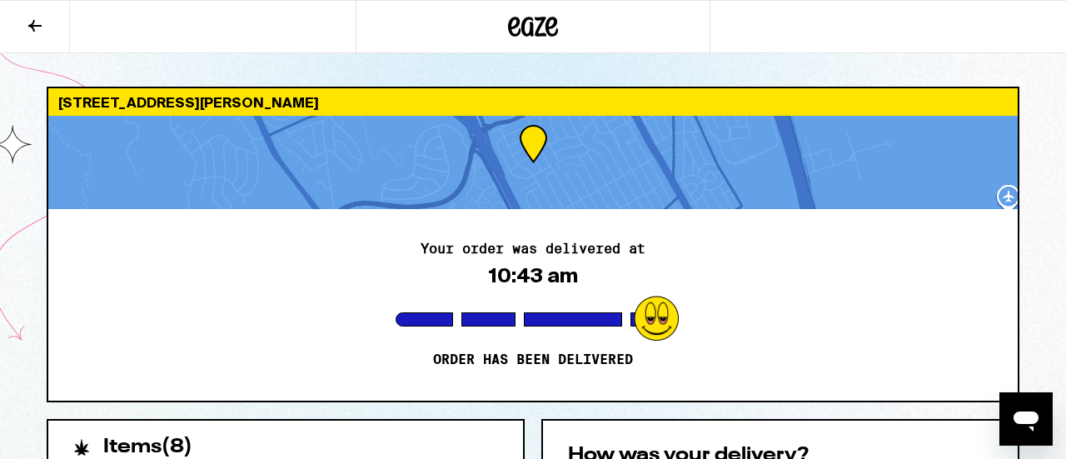
click at [954, 377] on div "Your order was delivered at 10:43 am Order has been delivered" at bounding box center [532, 305] width 969 height 192
click at [1006, 352] on div "Your order was delivered at 10:43 am Order has been delivered" at bounding box center [532, 305] width 969 height 192
click at [708, 446] on h2 "How was your delivery?" at bounding box center [780, 456] width 425 height 20
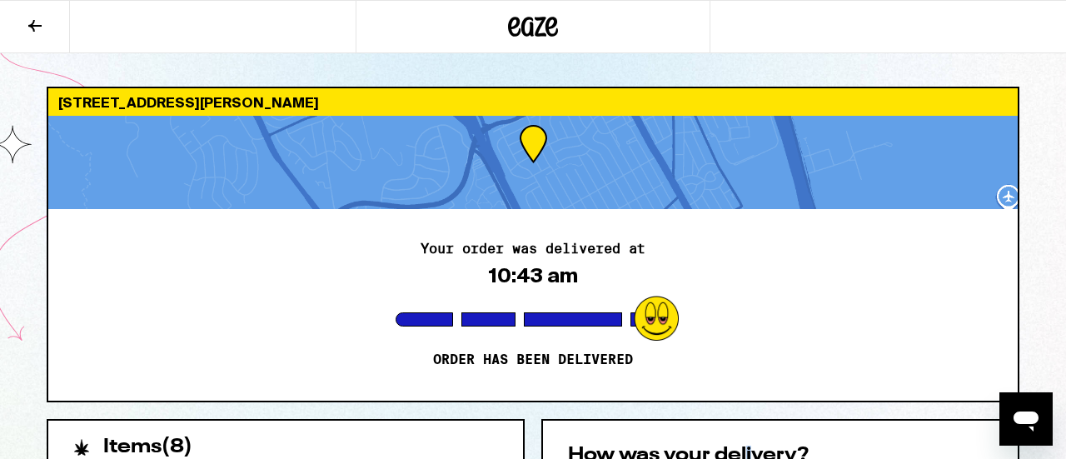
click at [749, 451] on h2 "How was your delivery?" at bounding box center [780, 456] width 425 height 20
click at [798, 448] on h2 "How was your delivery?" at bounding box center [780, 456] width 425 height 20
click at [801, 453] on h2 "How was your delivery?" at bounding box center [780, 456] width 425 height 20
click at [225, 430] on div "Items ( 8 )" at bounding box center [285, 439] width 475 height 37
click at [165, 446] on h2 "Items ( 8 )" at bounding box center [147, 447] width 89 height 20
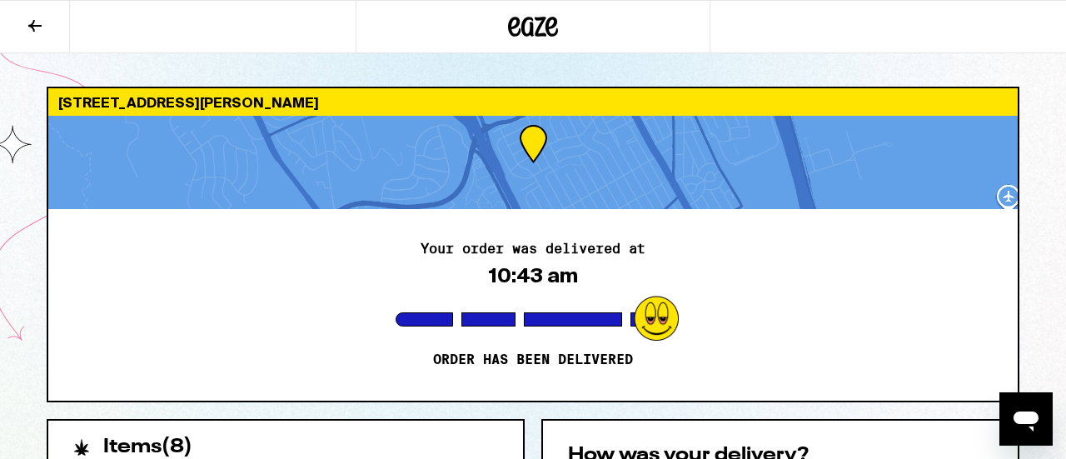
click at [959, 42] on div at bounding box center [533, 26] width 1066 height 53
click at [355, 214] on div "Your order was delivered at 10:43 am Order has been delivered" at bounding box center [532, 305] width 969 height 192
click at [542, 140] on div at bounding box center [532, 162] width 969 height 93
click at [592, 446] on h2 "How was your delivery?" at bounding box center [780, 456] width 425 height 20
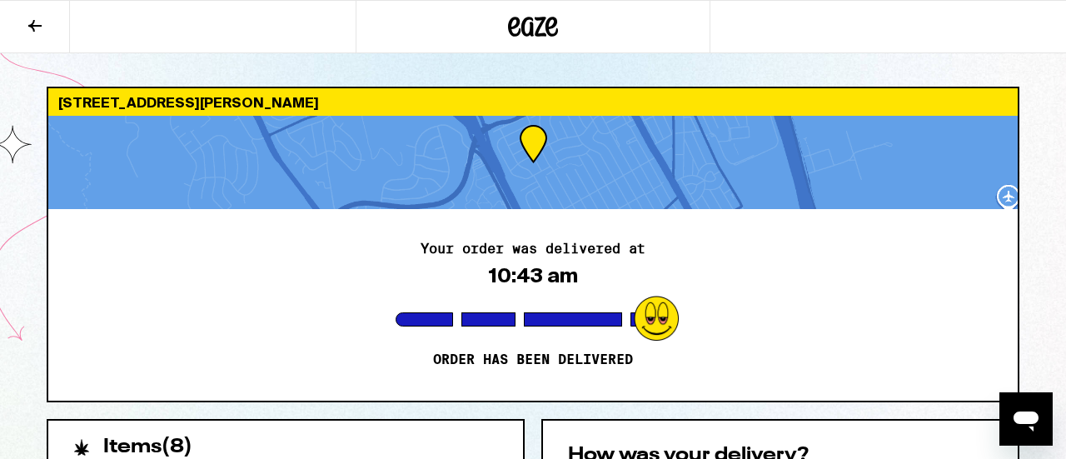
click at [600, 457] on h2 "How was your delivery?" at bounding box center [780, 456] width 425 height 20
click at [805, 452] on h2 "How was your delivery?" at bounding box center [780, 456] width 425 height 20
click at [281, 449] on div "Items ( 8 )" at bounding box center [285, 439] width 475 height 37
click at [281, 440] on div "Items ( 8 )" at bounding box center [285, 439] width 475 height 37
click at [266, 291] on div "Your order was delivered at 10:43 am Order has been delivered" at bounding box center [532, 305] width 969 height 192
